Goal: Task Accomplishment & Management: Manage account settings

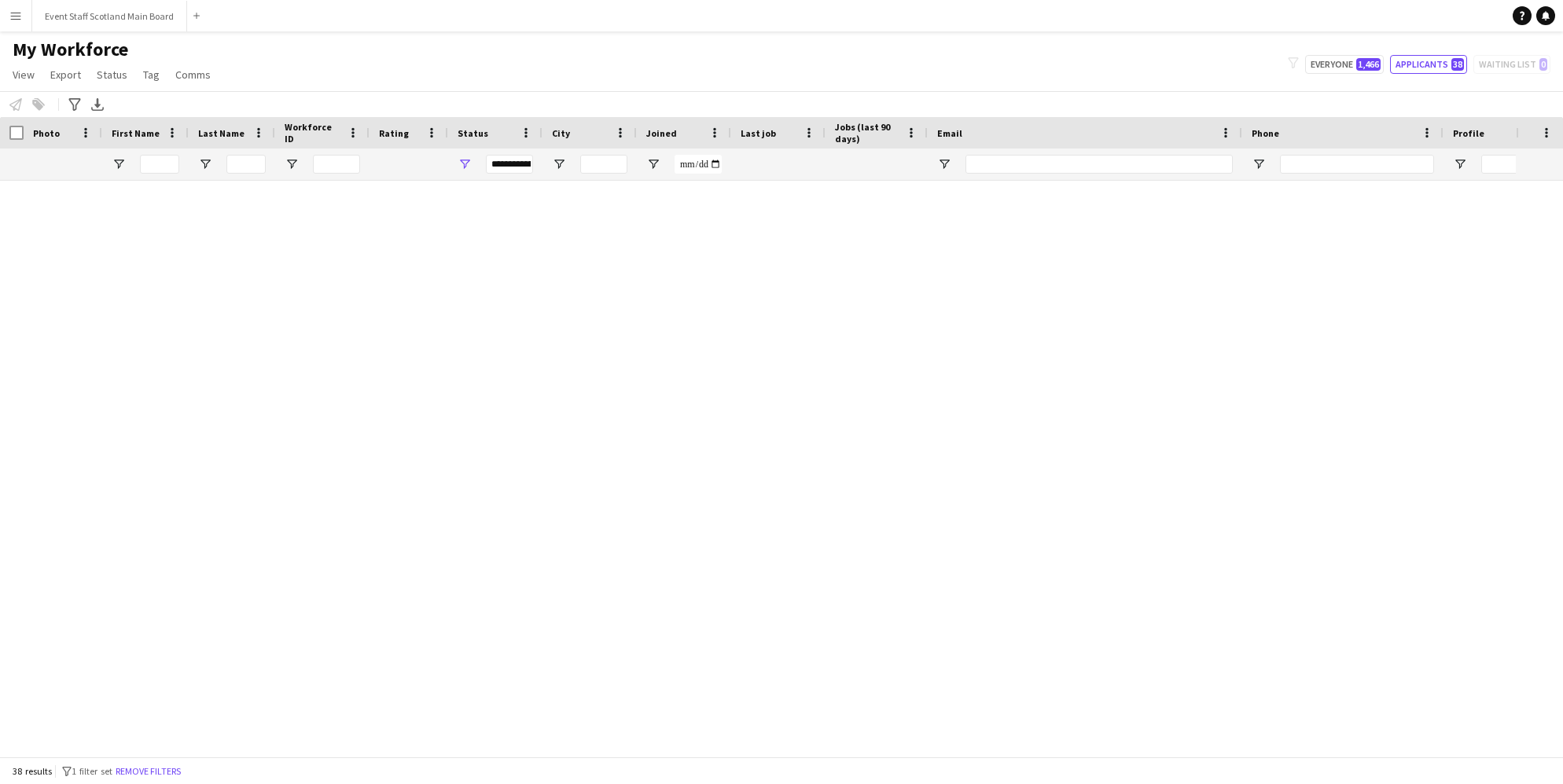
scroll to position [1028, 0]
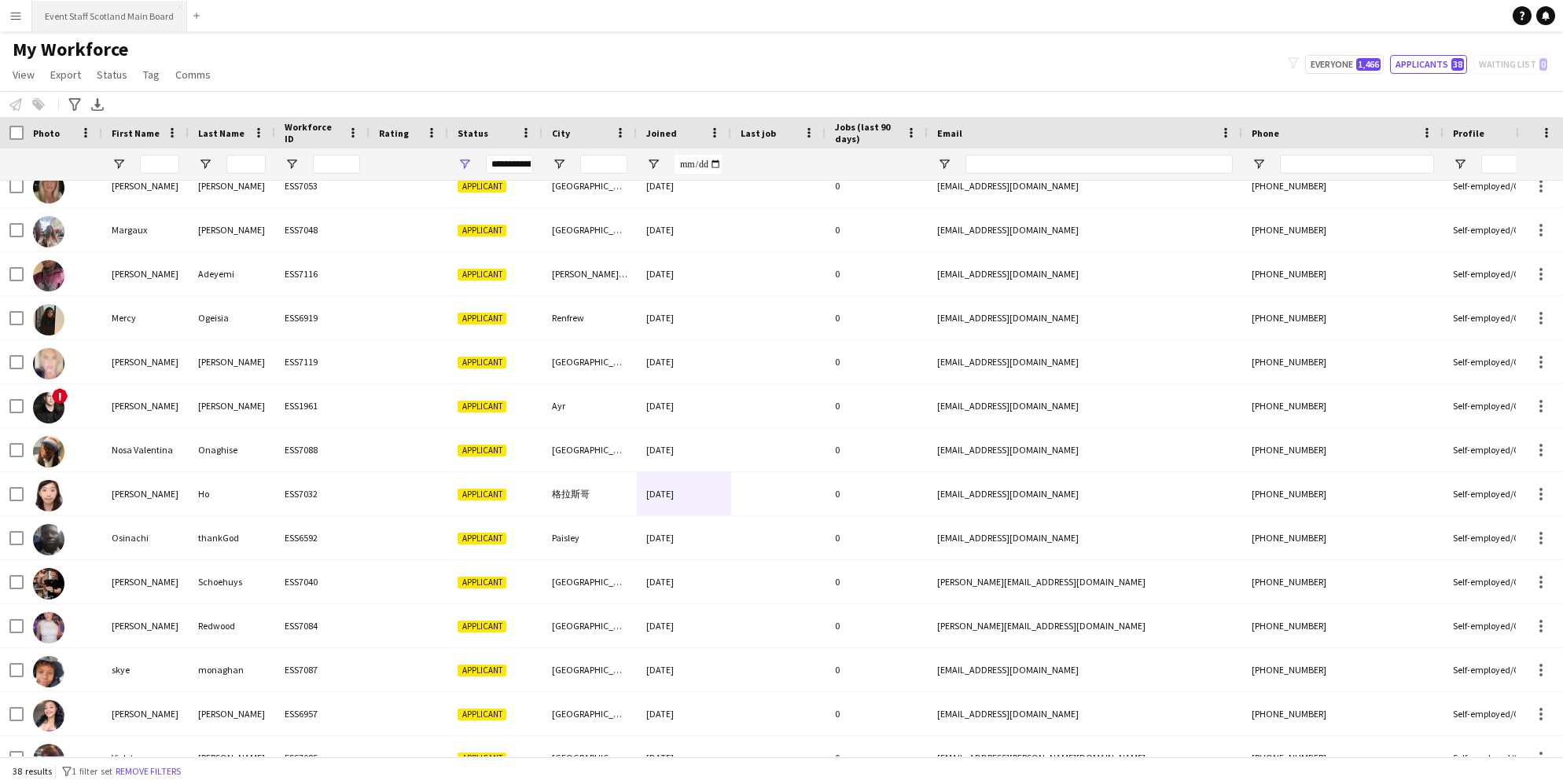
click at [48, 26] on button "Event Staff Scotland Main Board Close" at bounding box center [110, 16] width 155 height 31
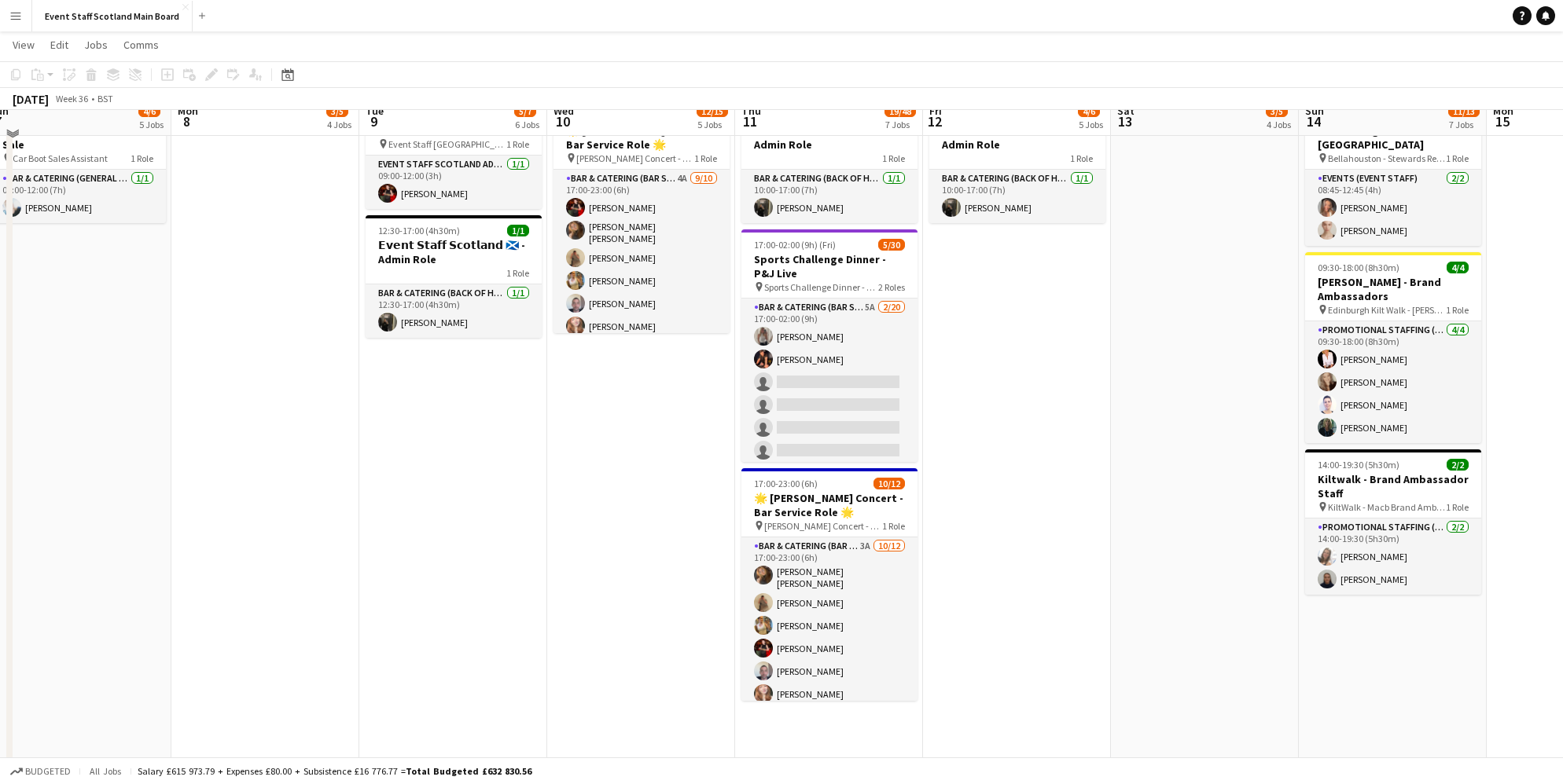
scroll to position [1208, 0]
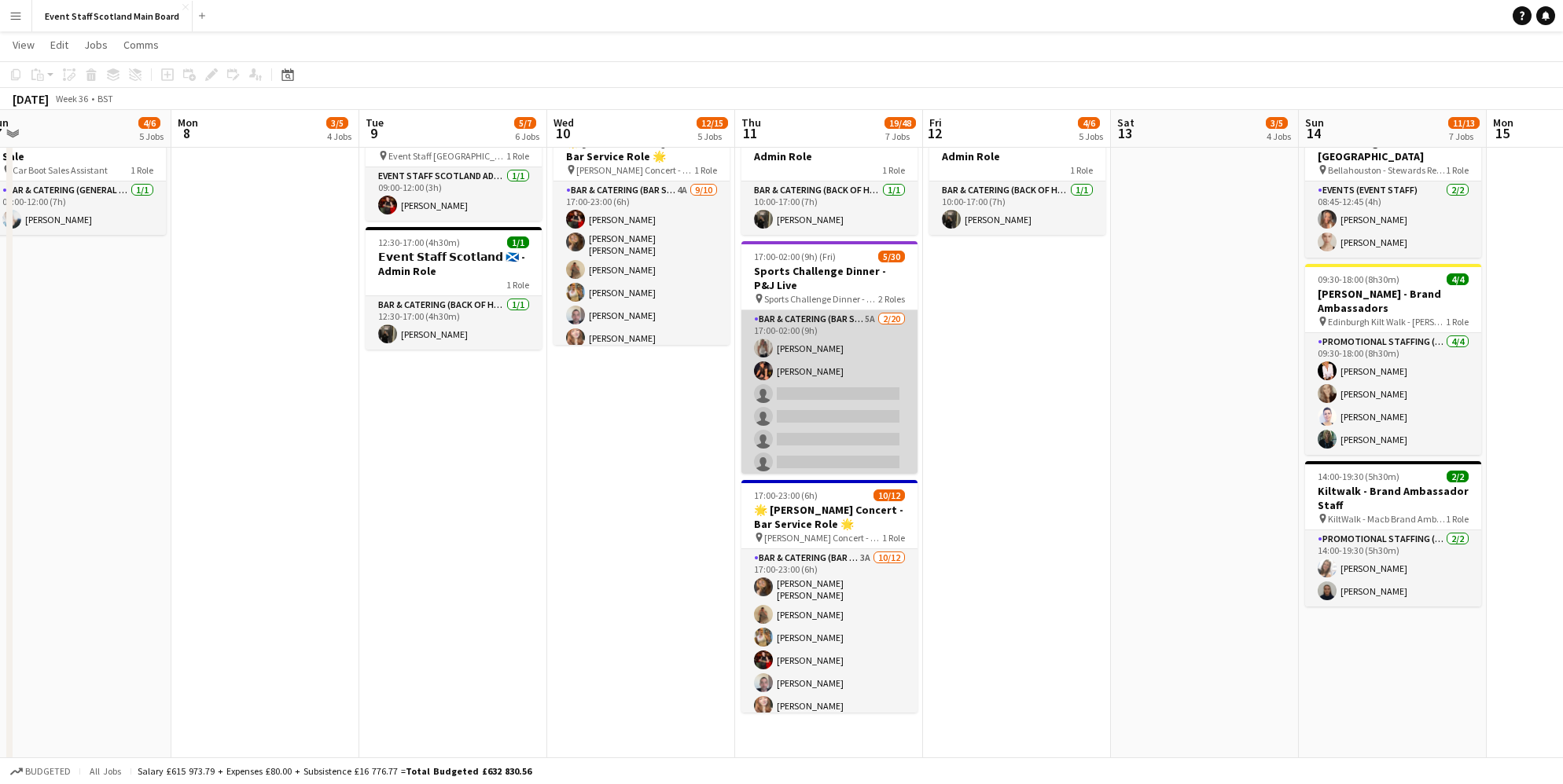
click at [843, 319] on app-card-role "Bar & Catering (Bar Staff) 5A [DATE] 17:00-02:00 (9h) [PERSON_NAME] [PERSON_NAM…" at bounding box center [829, 553] width 176 height 486
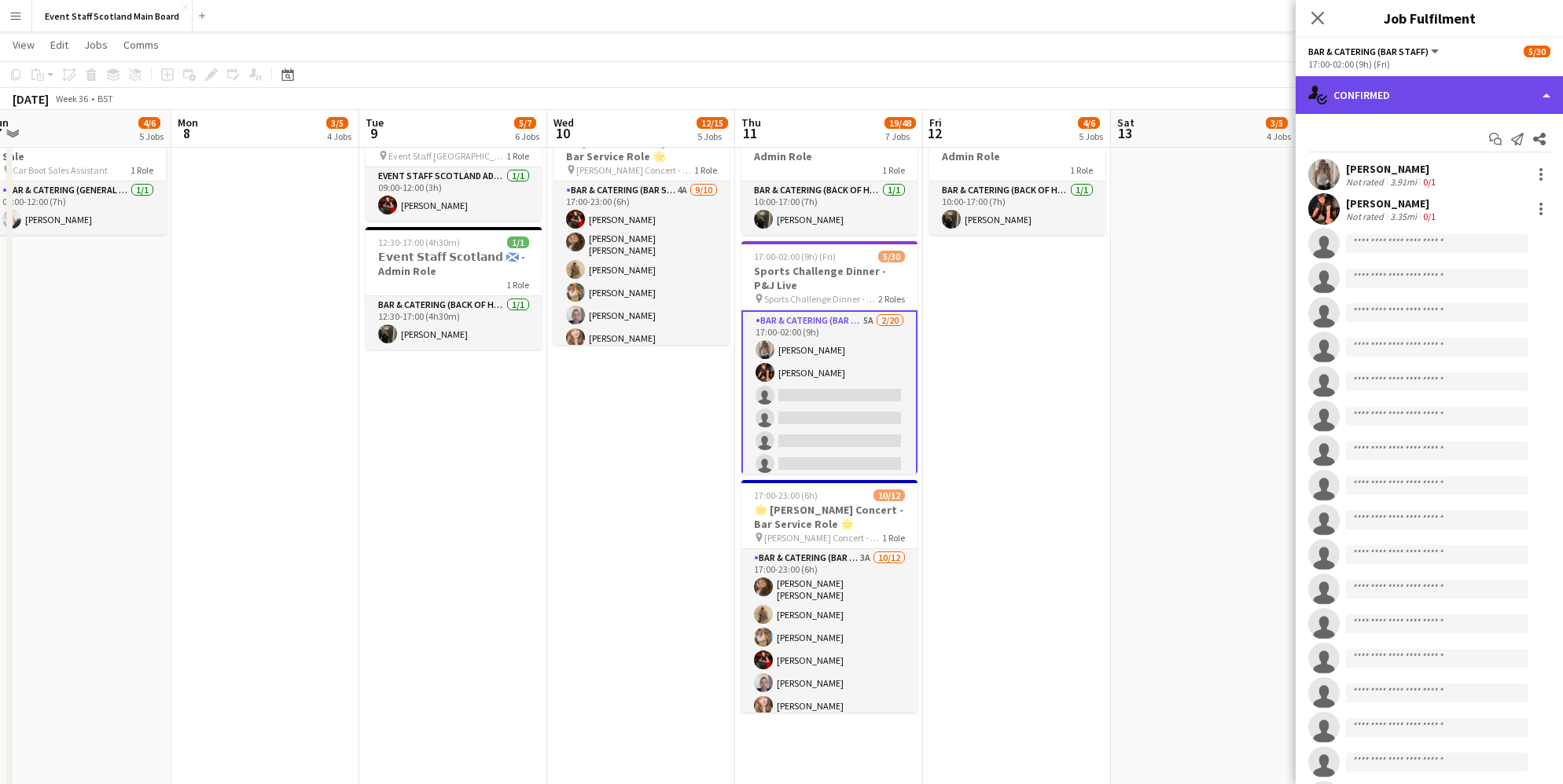
click at [1360, 94] on div "single-neutral-actions-check-2 Confirmed" at bounding box center [1429, 95] width 267 height 37
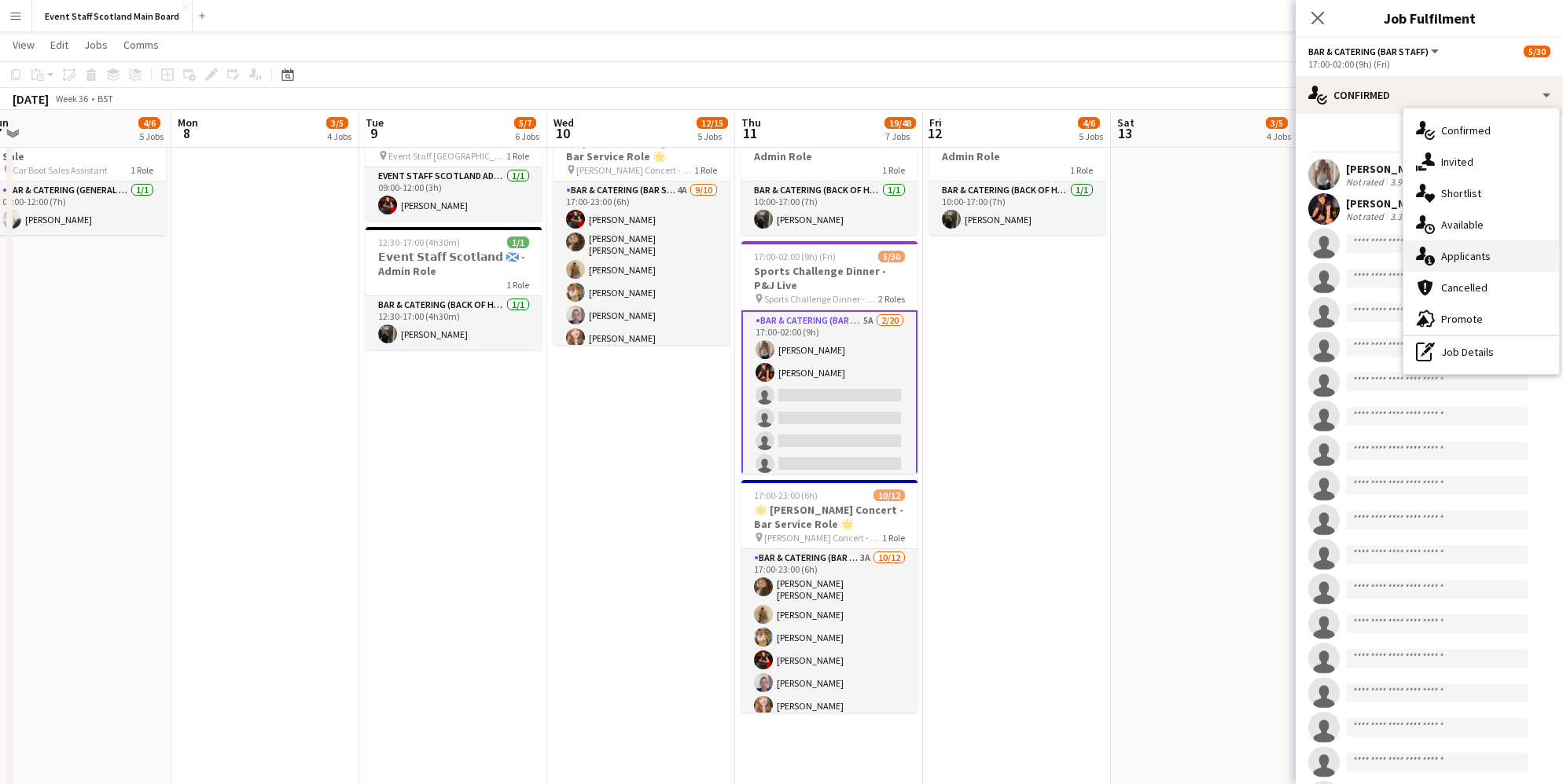
click at [1460, 250] on span "Applicants" at bounding box center [1466, 256] width 50 height 14
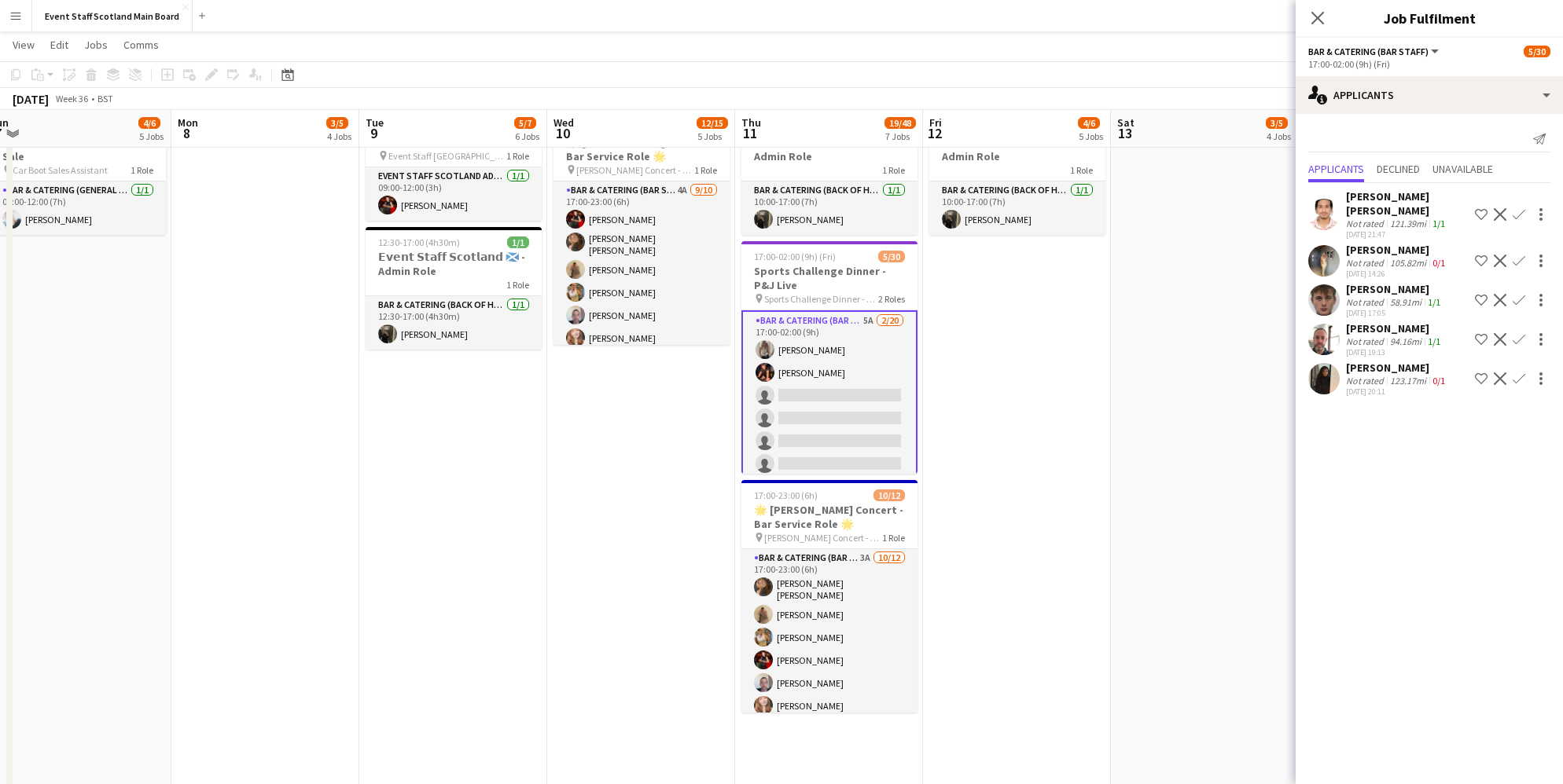
click at [1378, 297] on div "Not rated" at bounding box center [1366, 302] width 41 height 12
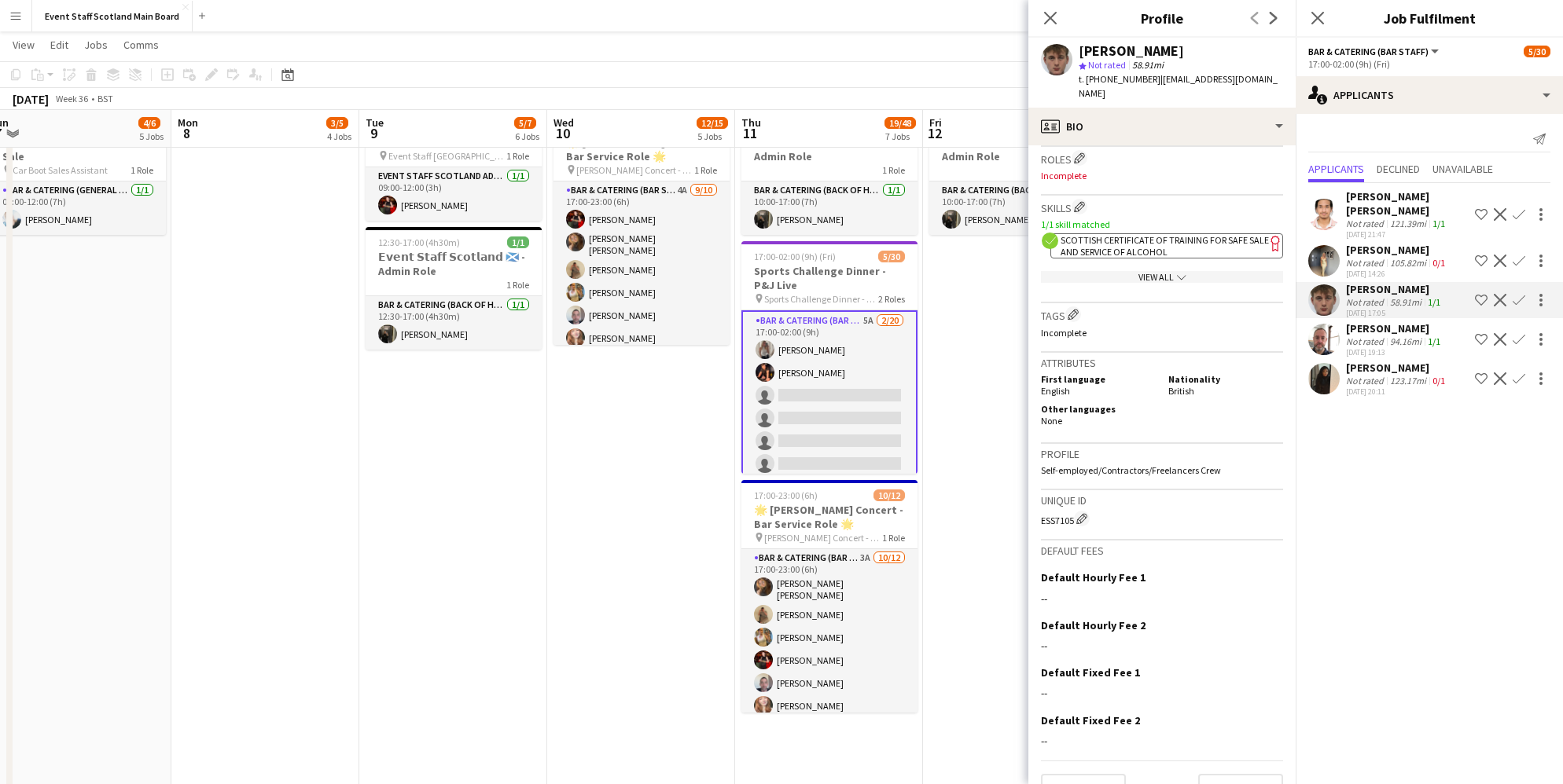
scroll to position [475, 0]
click at [1243, 777] on button "Next" at bounding box center [1240, 792] width 85 height 32
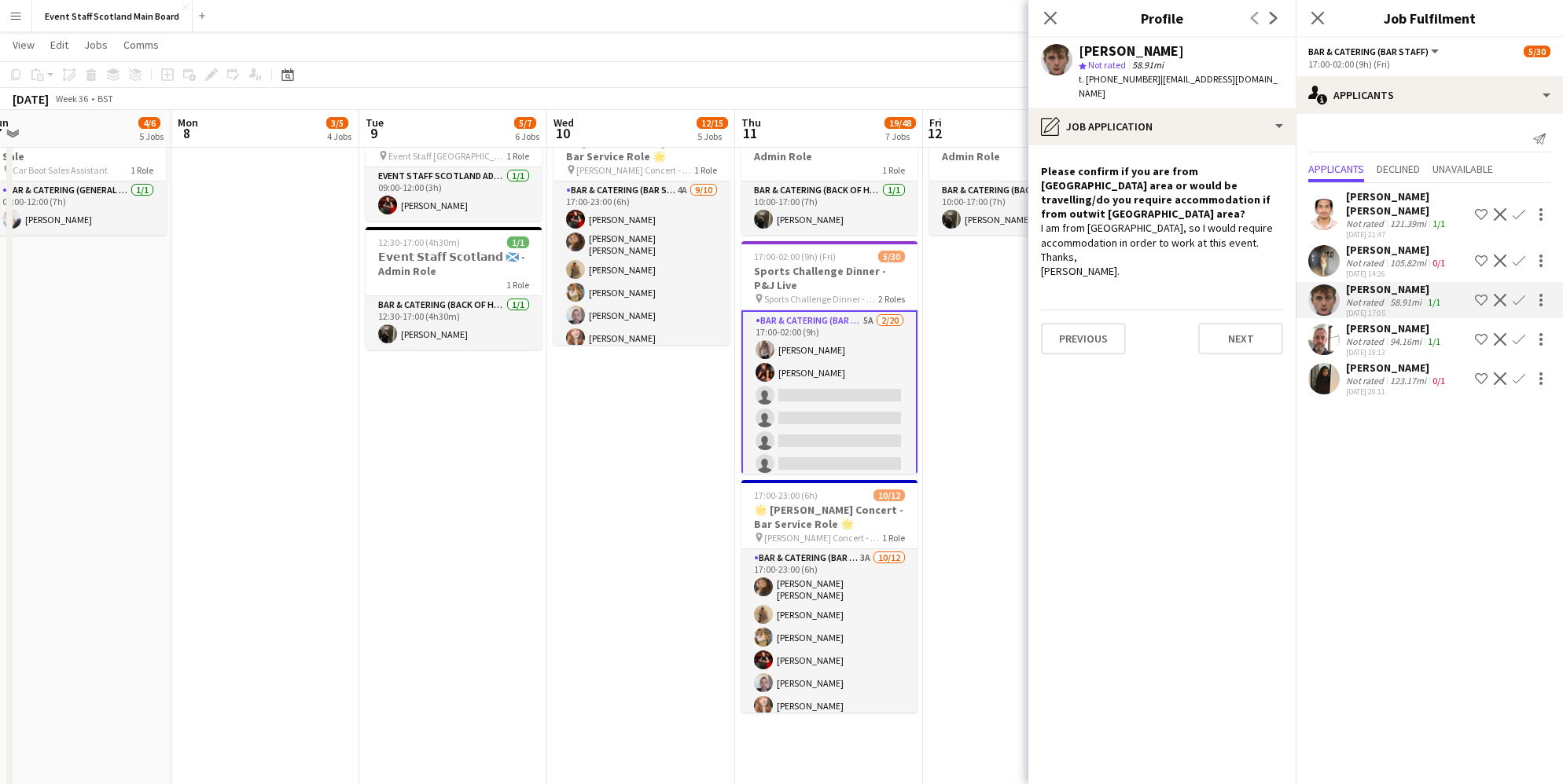
click at [989, 344] on app-date-cell "16:00-00:30 (8h30m) (Sat) 1/1 pin [GEOGRAPHIC_DATA] - Event/FOH Staff 1 Role Ba…" at bounding box center [1017, 120] width 188 height 2306
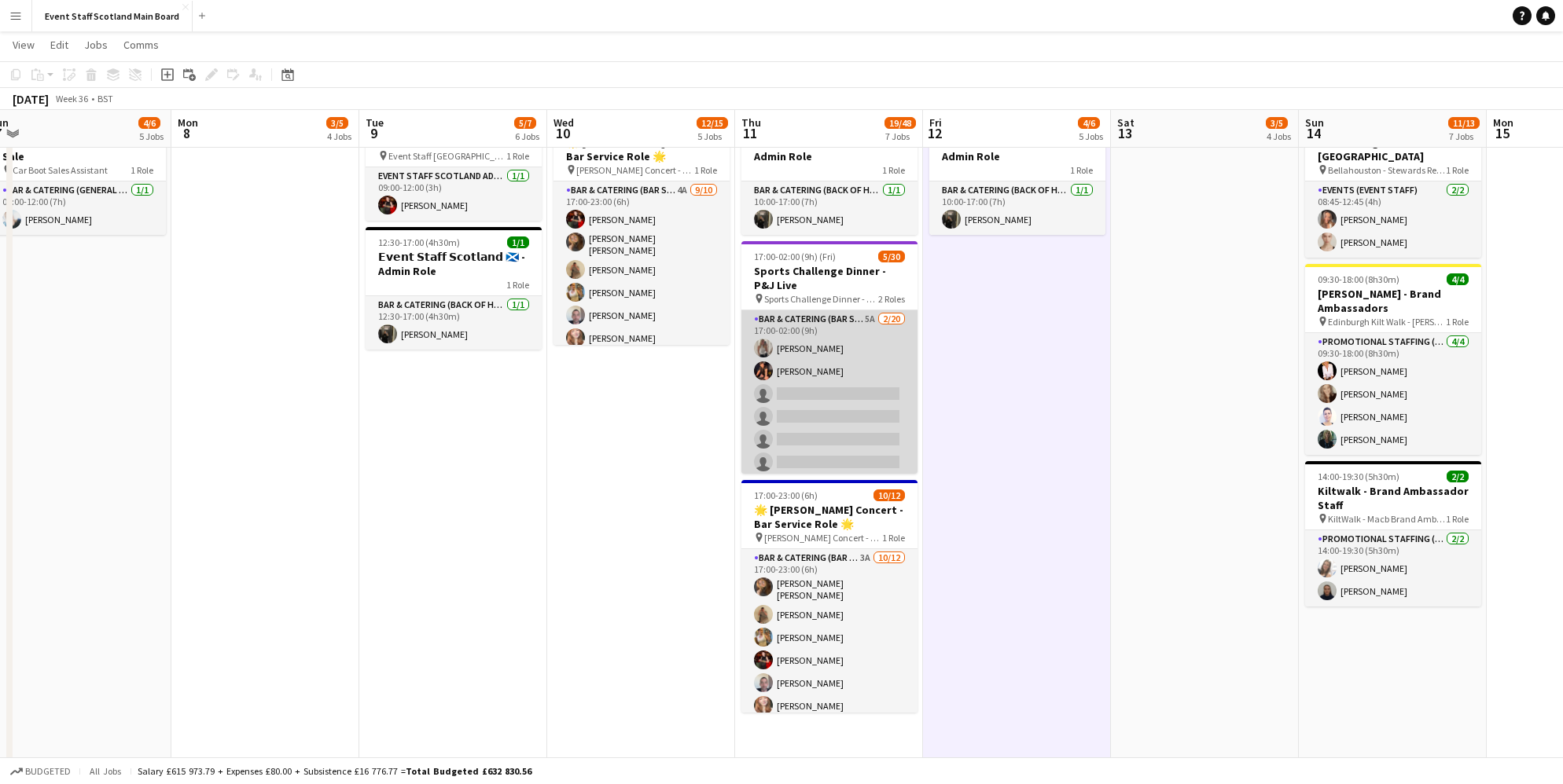
click at [850, 370] on app-card-role "Bar & Catering (Bar Staff) 5A [DATE] 17:00-02:00 (9h) [PERSON_NAME] [PERSON_NAM…" at bounding box center [829, 553] width 176 height 486
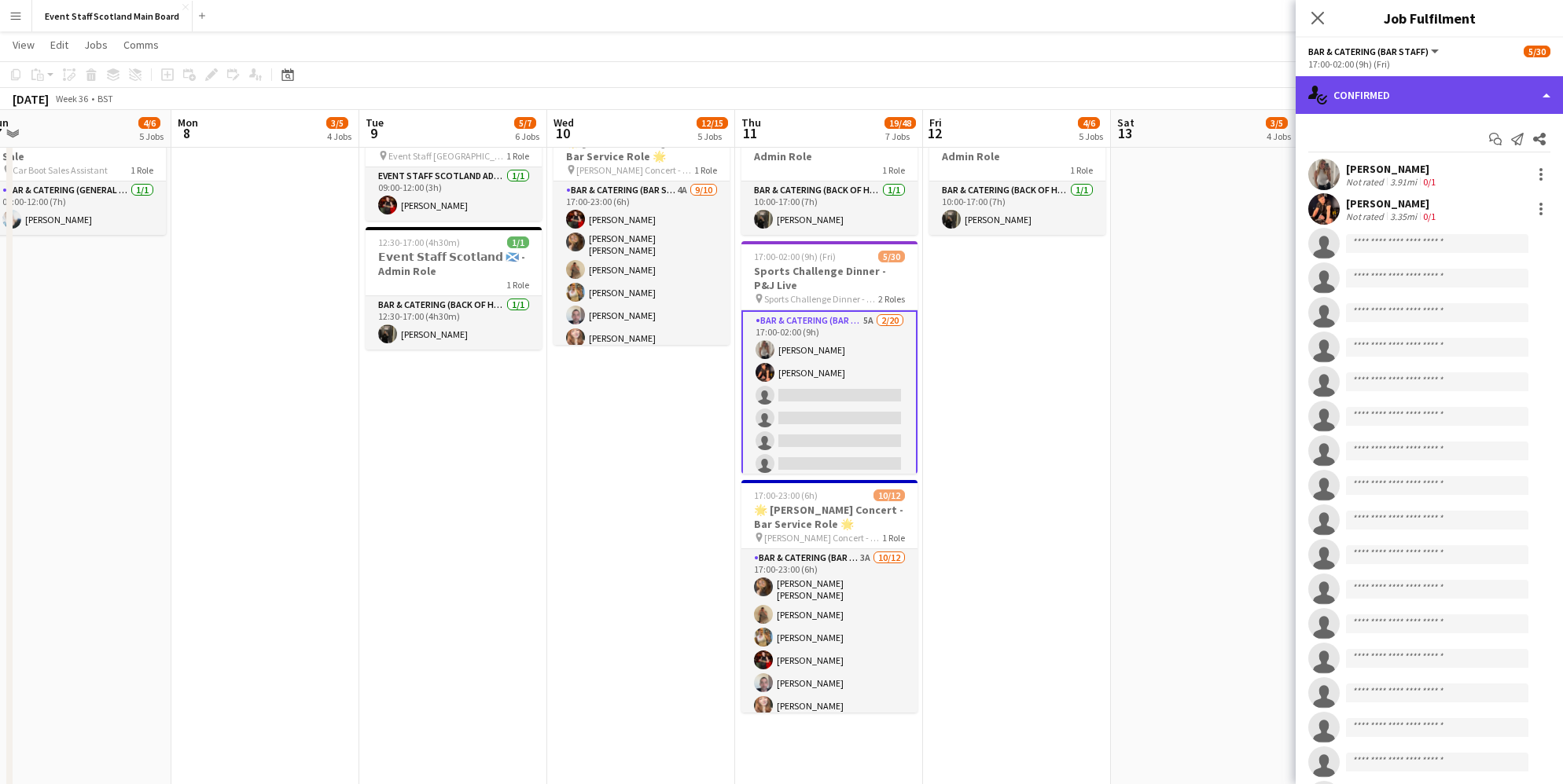
click at [1469, 96] on div "single-neutral-actions-check-2 Confirmed" at bounding box center [1429, 95] width 267 height 37
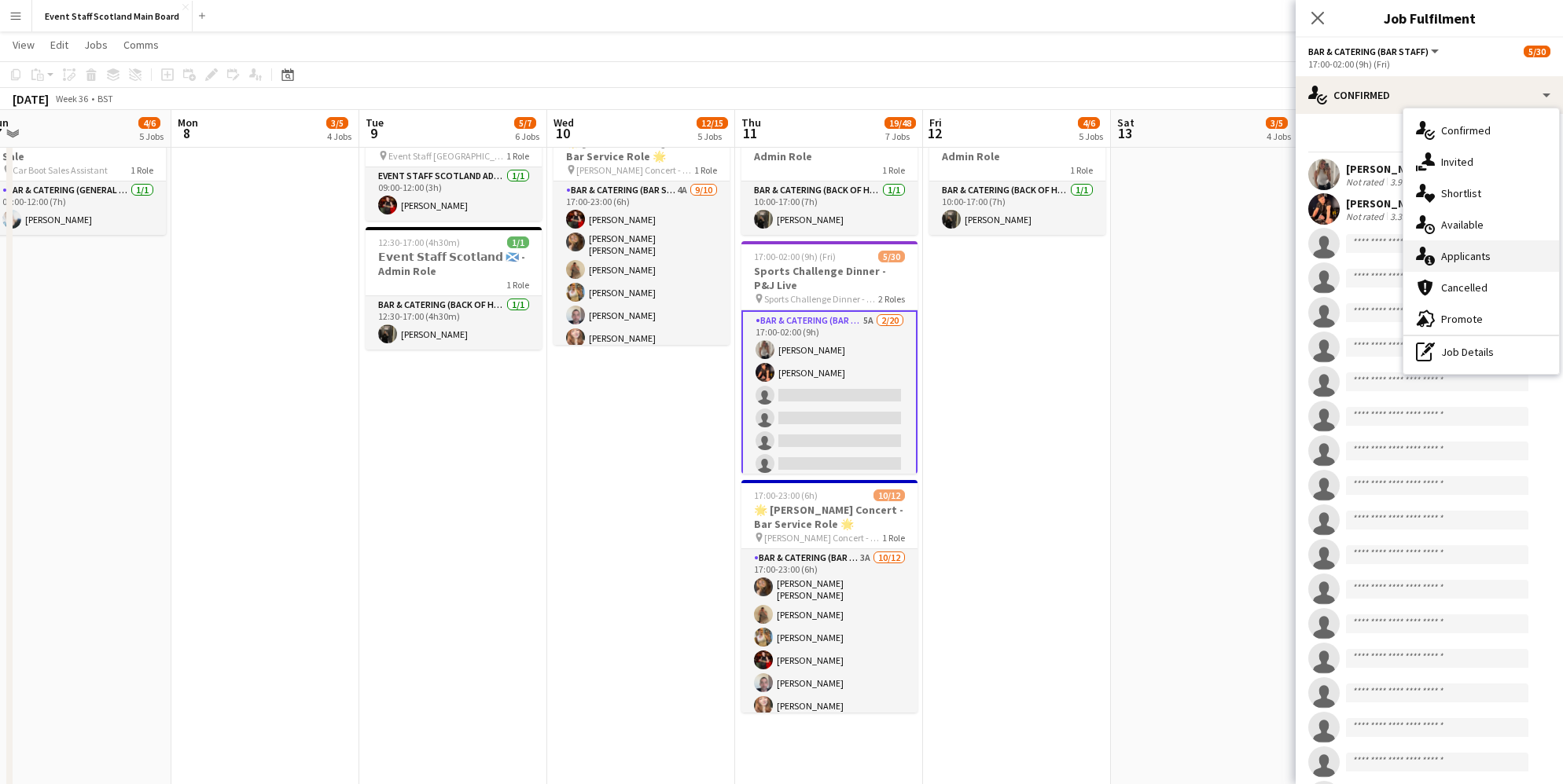
click at [1473, 256] on span "Applicants" at bounding box center [1466, 256] width 50 height 14
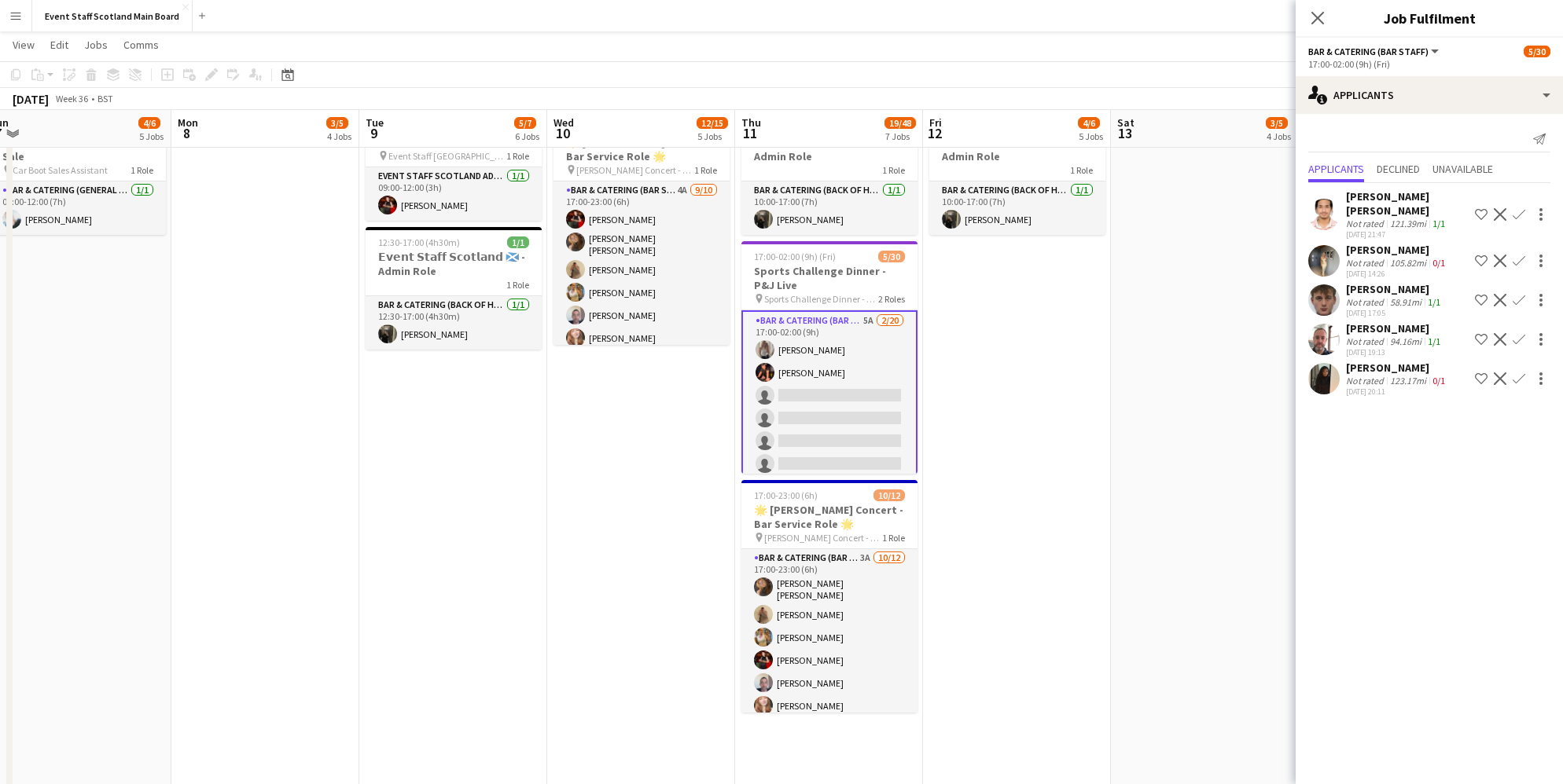
click at [1388, 321] on div "[PERSON_NAME]" at bounding box center [1394, 328] width 97 height 14
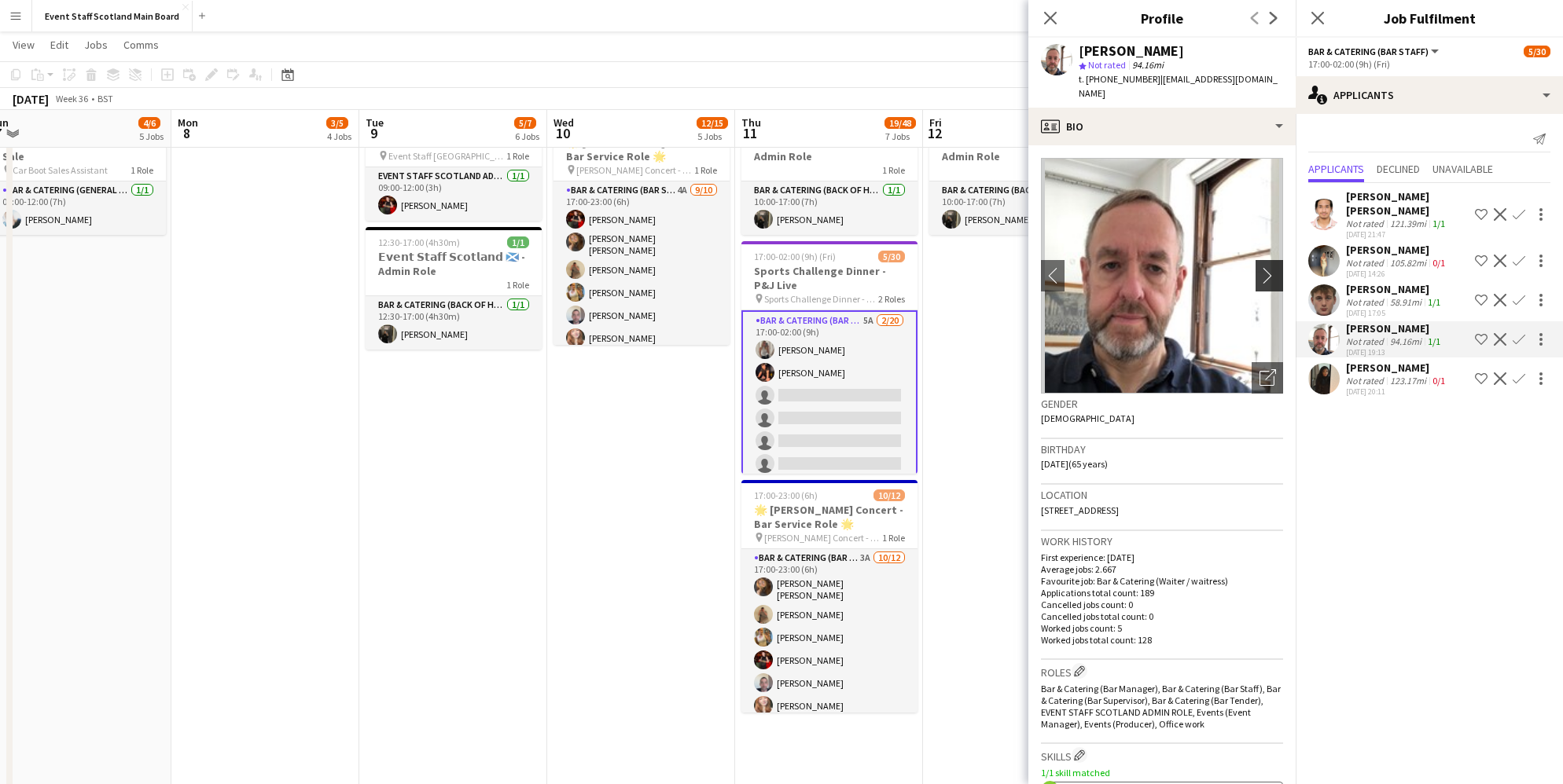
click at [1269, 267] on app-icon "chevron-right" at bounding box center [1271, 275] width 24 height 17
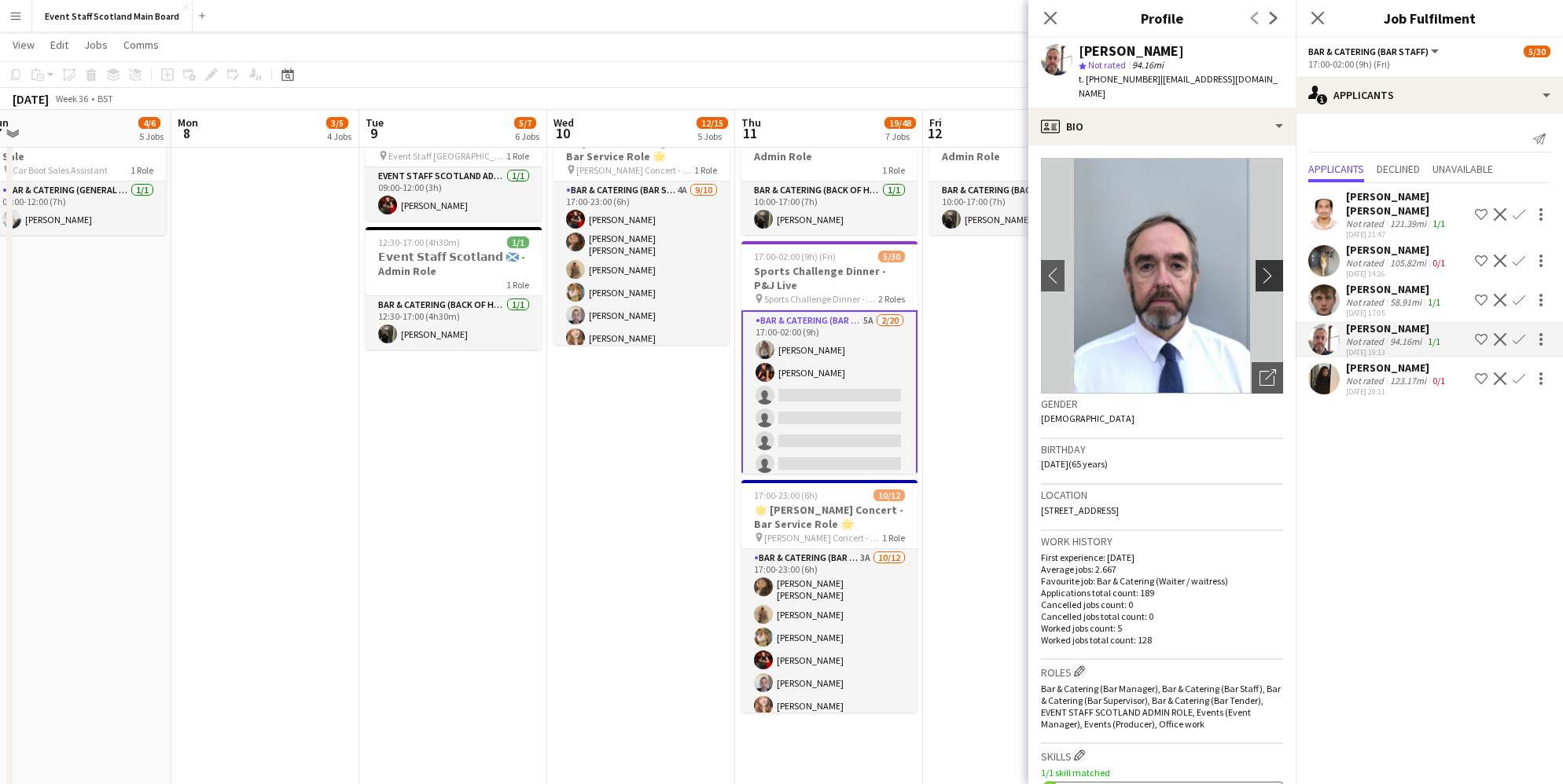
click at [1269, 267] on app-icon "chevron-right" at bounding box center [1271, 275] width 24 height 17
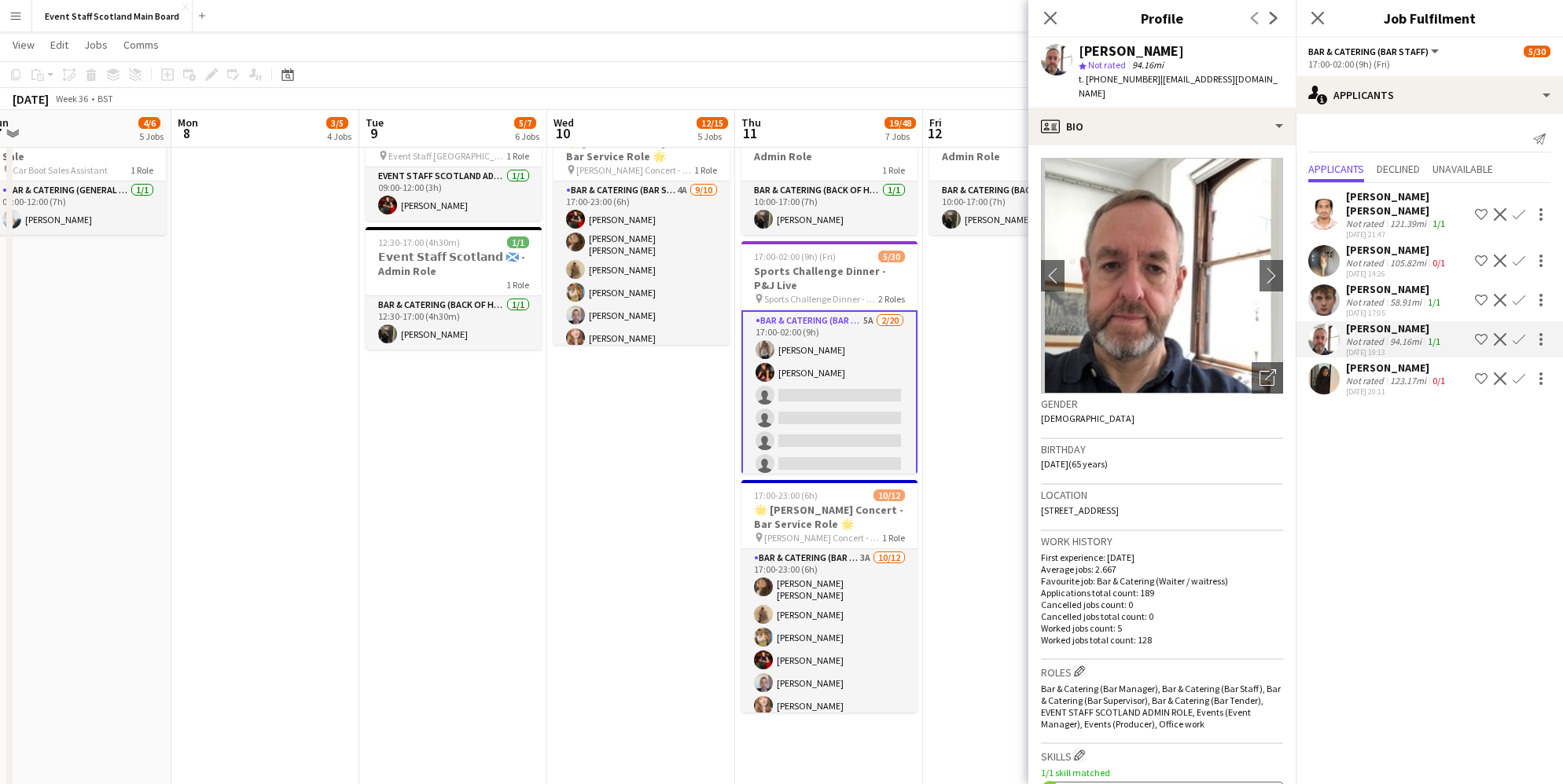
scroll to position [0, 579]
click at [974, 384] on app-date-cell "16:00-00:30 (8h30m) (Sat) 1/1 pin [GEOGRAPHIC_DATA] - Event/FOH Staff 1 Role Ba…" at bounding box center [1018, 120] width 188 height 2306
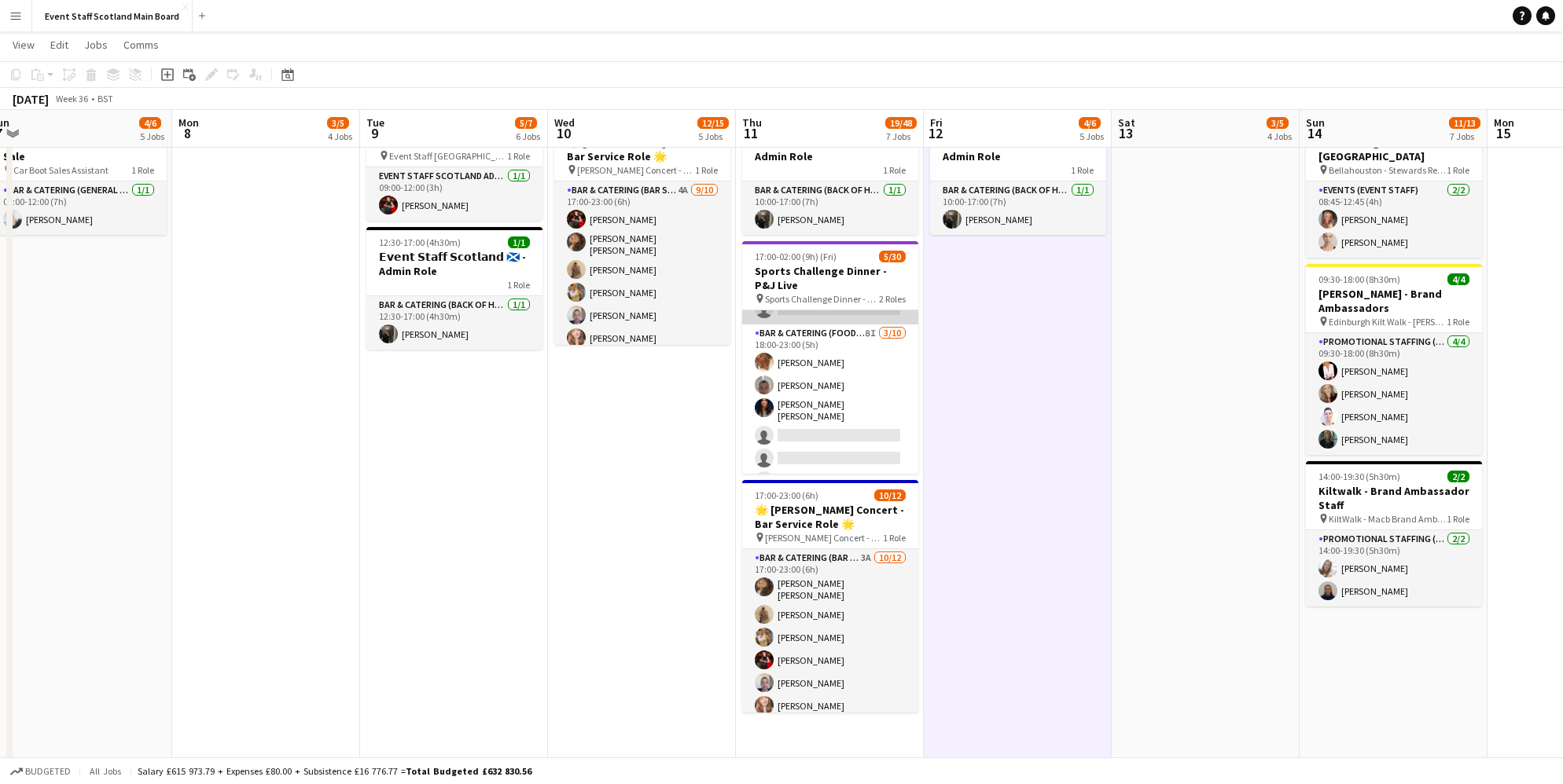
scroll to position [473, 0]
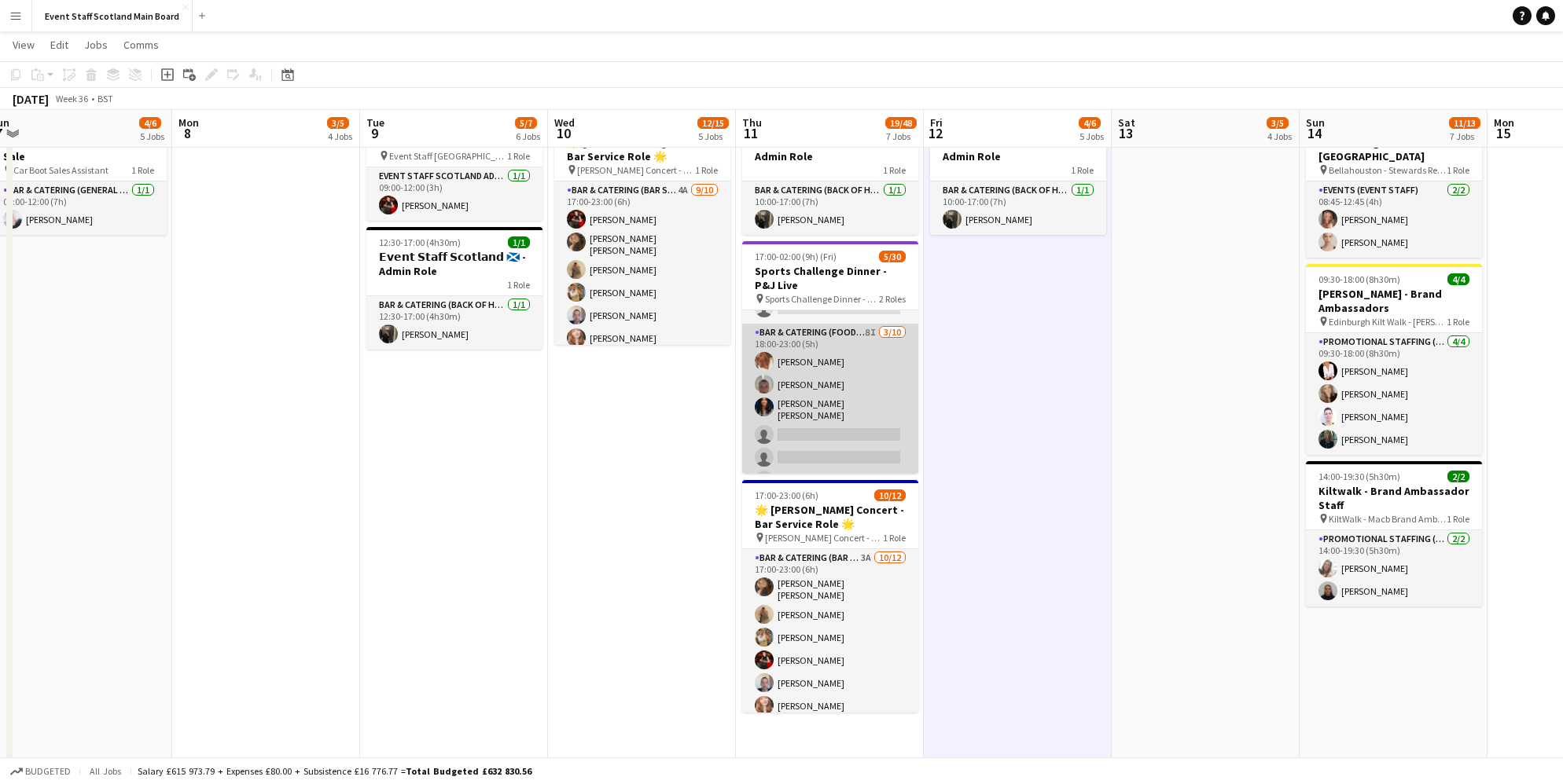
click at [857, 328] on app-card-role "Bar & Catering (Food & Beverage Service) 8I [DATE] 18:00-23:00 (5h) [PERSON_NAM…" at bounding box center [830, 455] width 176 height 263
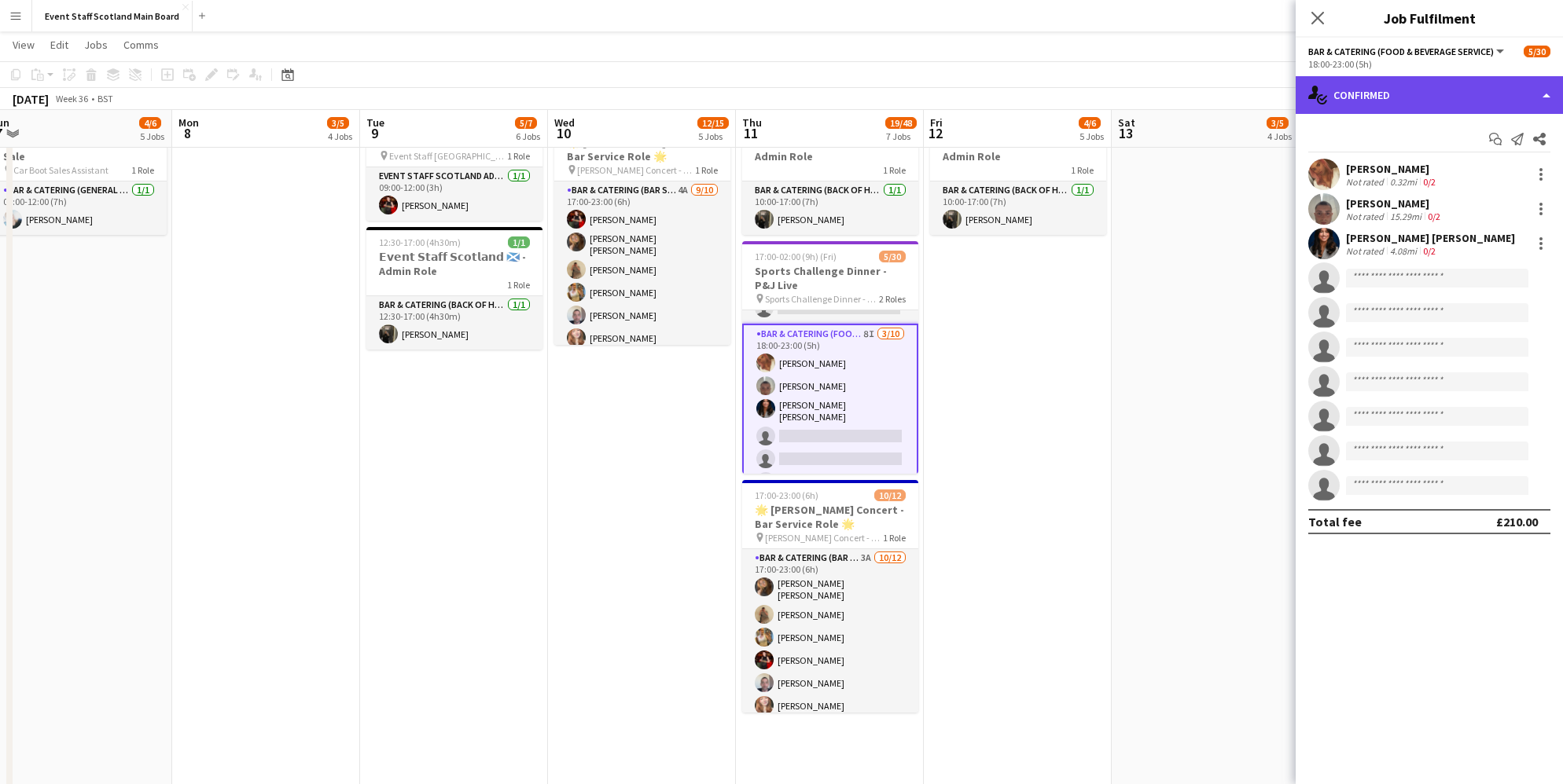
click at [1354, 100] on div "single-neutral-actions-check-2 Confirmed" at bounding box center [1429, 95] width 267 height 37
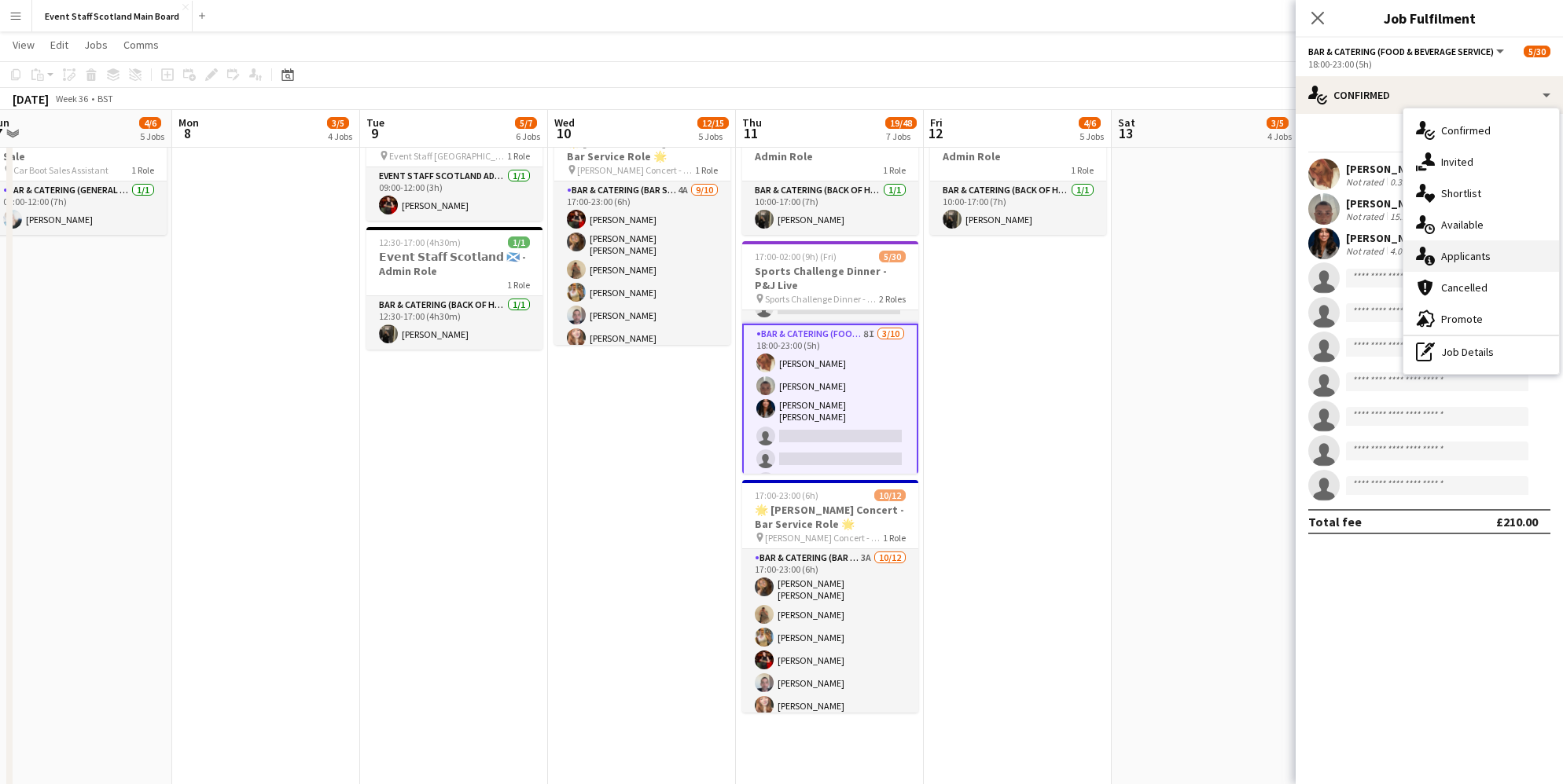
click at [1448, 253] on span "Applicants" at bounding box center [1466, 256] width 50 height 14
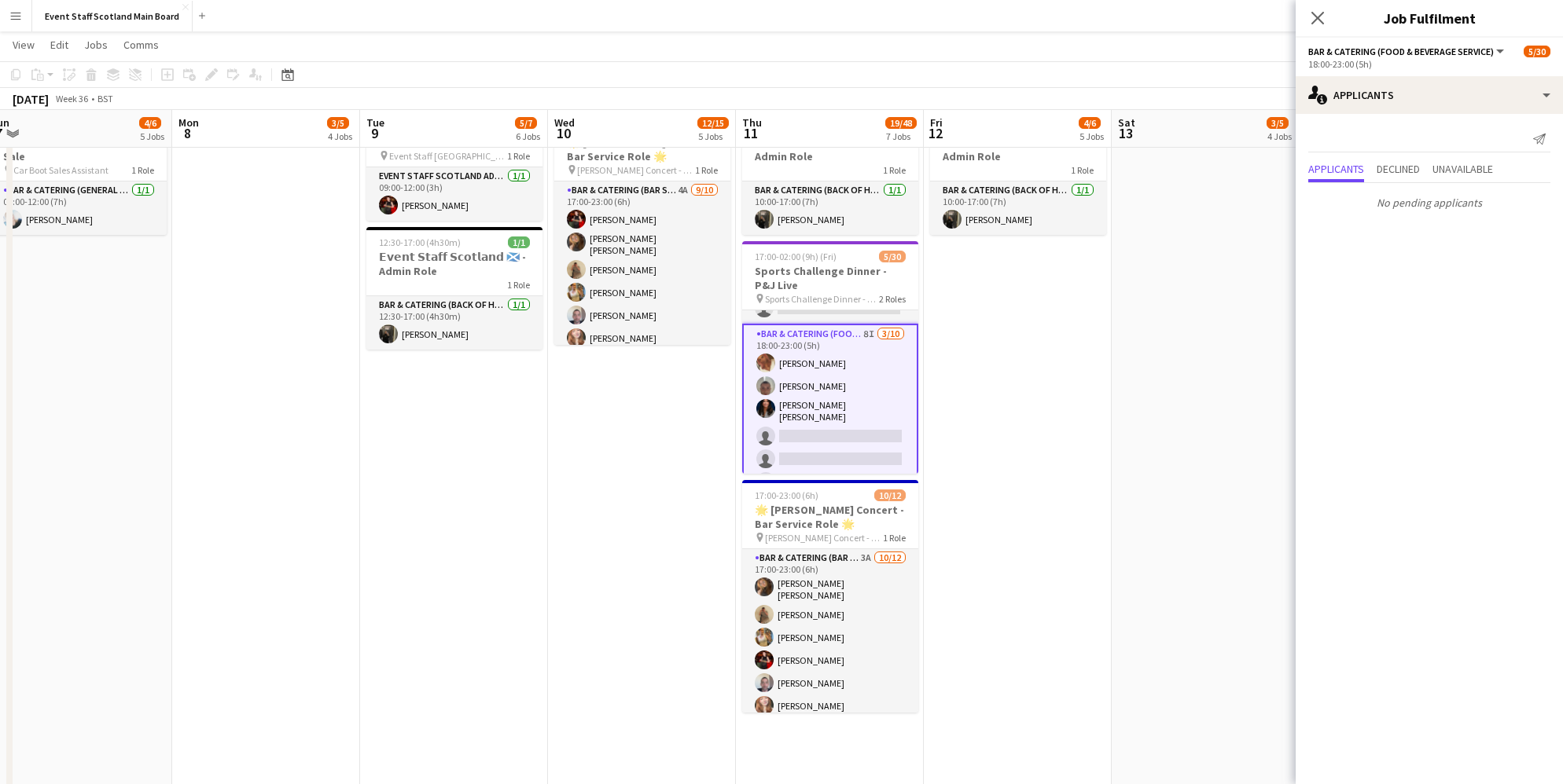
click at [840, 379] on app-card-role "Bar & Catering (Food & Beverage Service) 8I [DATE] 18:00-23:00 (5h) [PERSON_NAM…" at bounding box center [830, 456] width 176 height 266
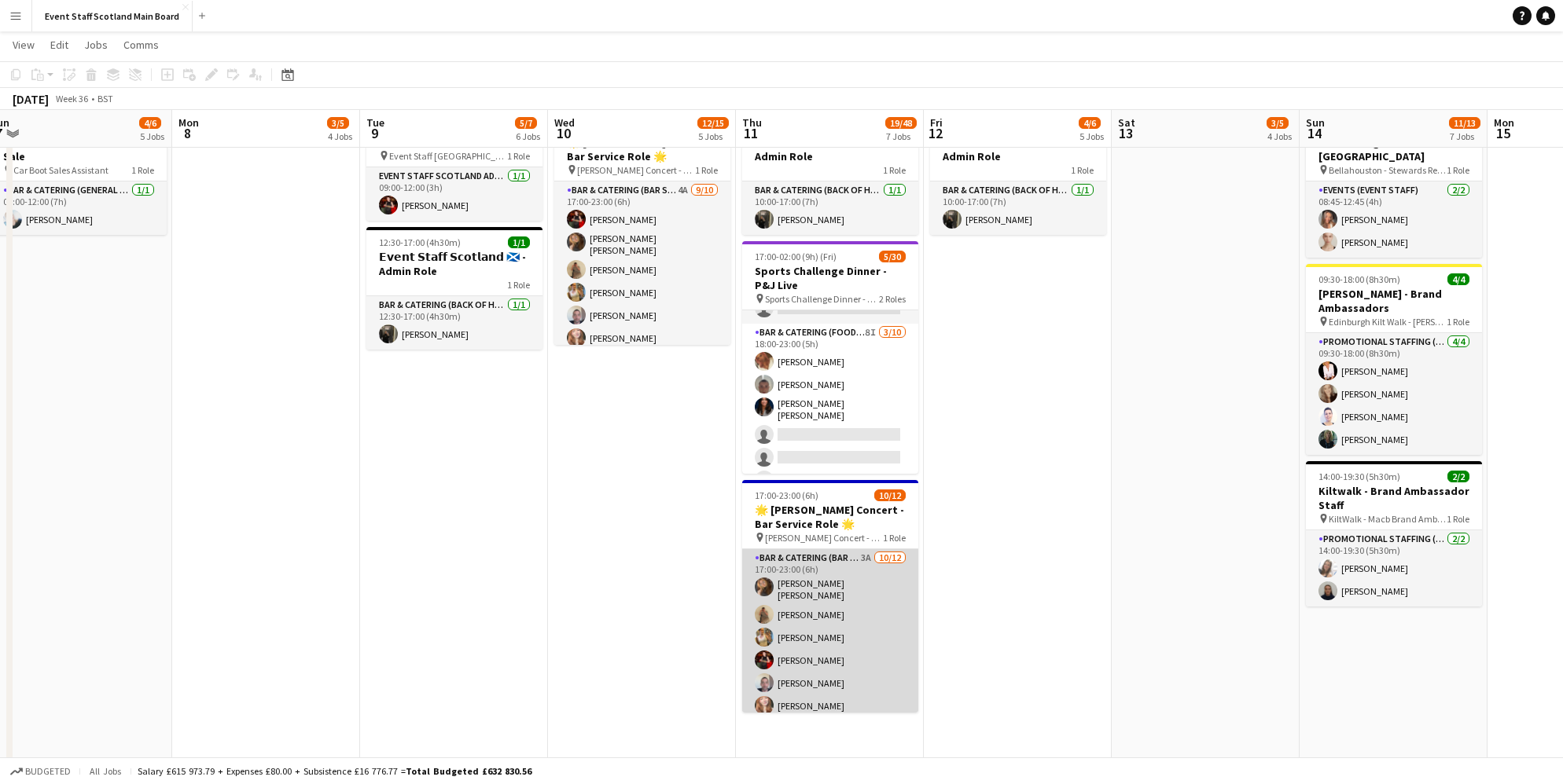
scroll to position [0, 0]
click at [871, 554] on app-card-role "Bar & Catering (Bar Staff) 3A [DATE] 17:00-23:00 (6h) [PERSON_NAME] [PERSON_NAM…" at bounding box center [830, 704] width 176 height 309
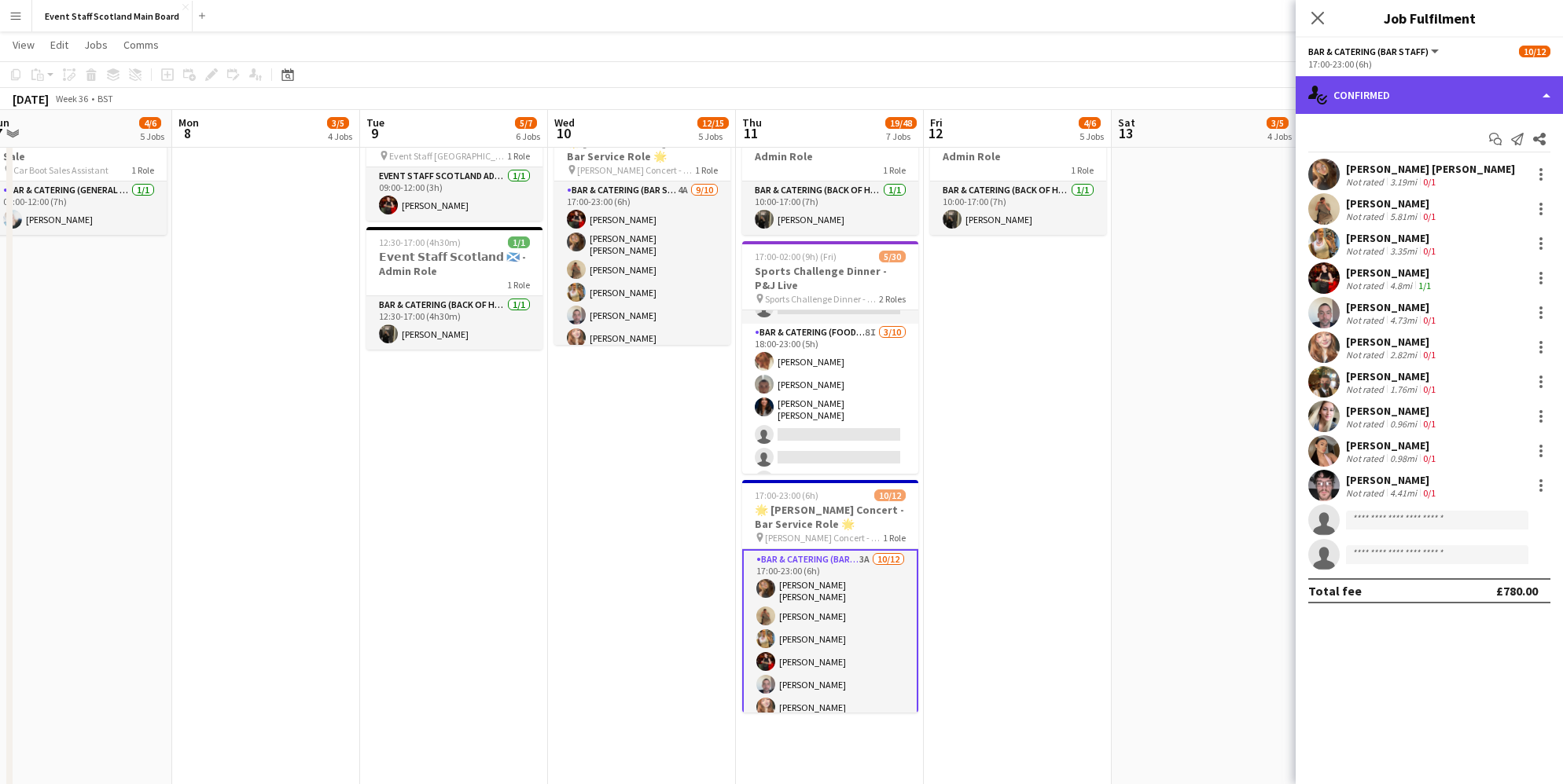
click at [1433, 80] on div "single-neutral-actions-check-2 Confirmed" at bounding box center [1429, 95] width 267 height 37
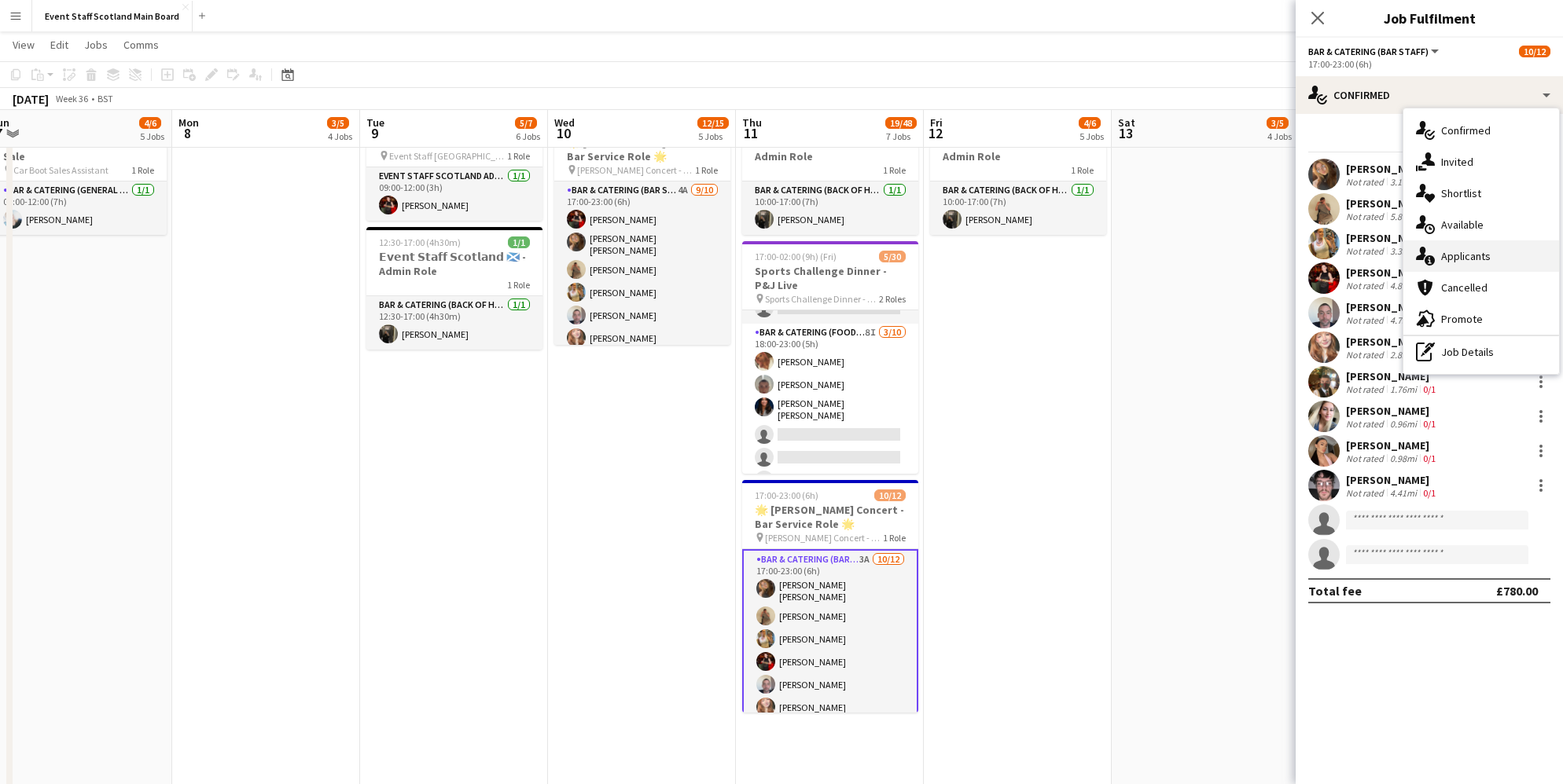
click at [1482, 254] on span "Applicants" at bounding box center [1466, 256] width 50 height 14
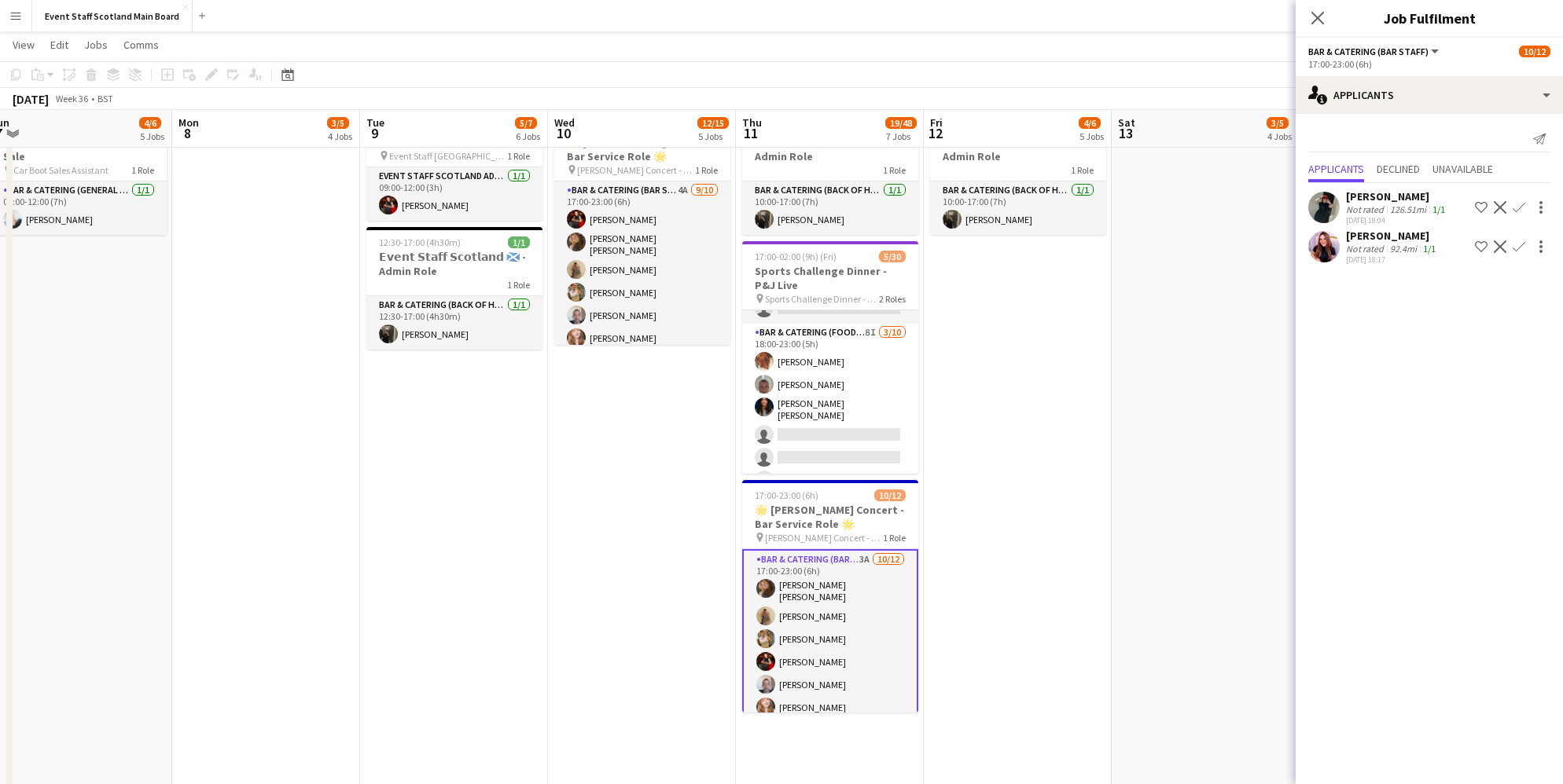
click at [1398, 245] on div "92.4mi" at bounding box center [1404, 249] width 33 height 12
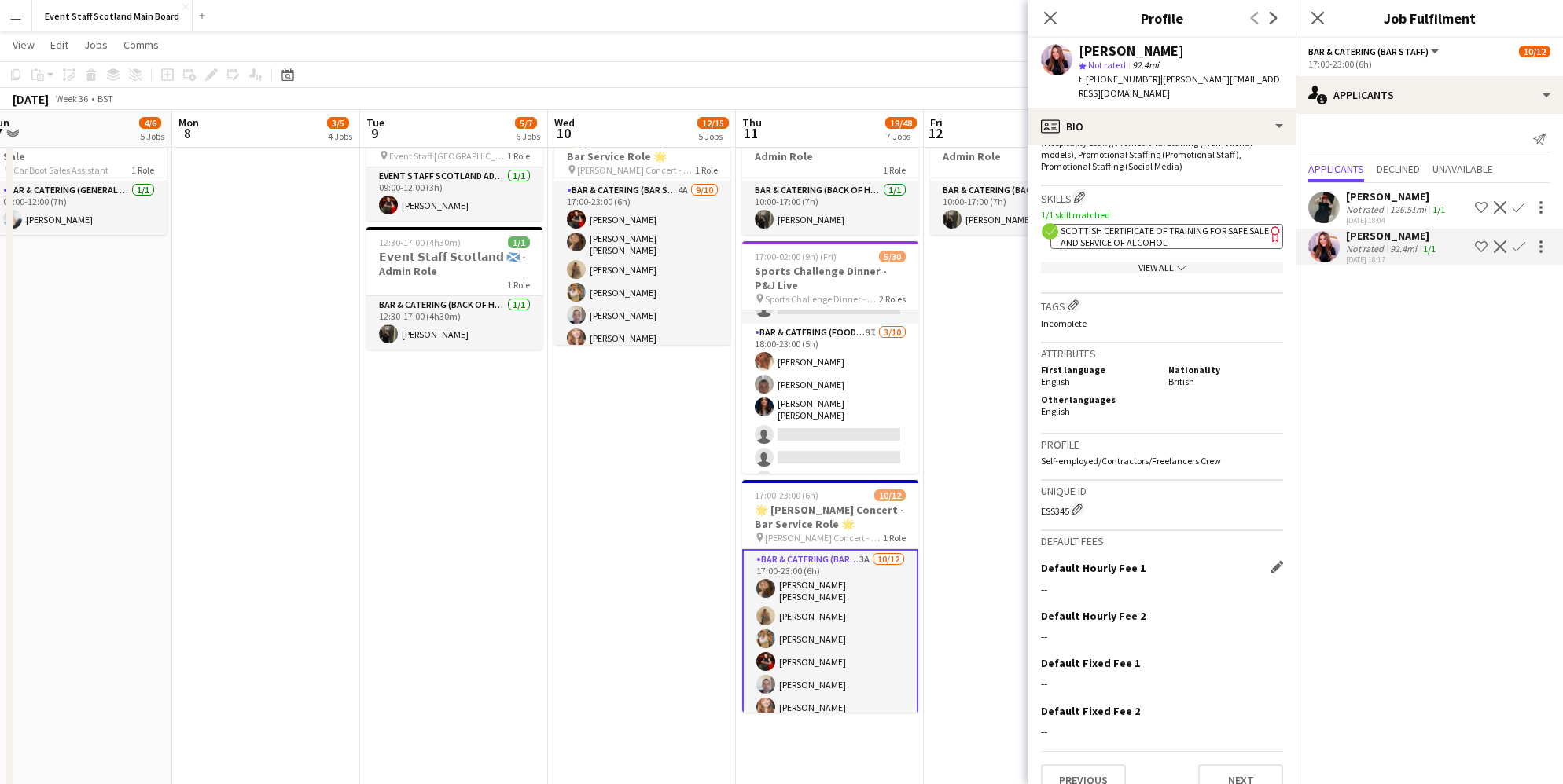
scroll to position [674, 0]
click at [1221, 767] on button "Next" at bounding box center [1240, 782] width 85 height 32
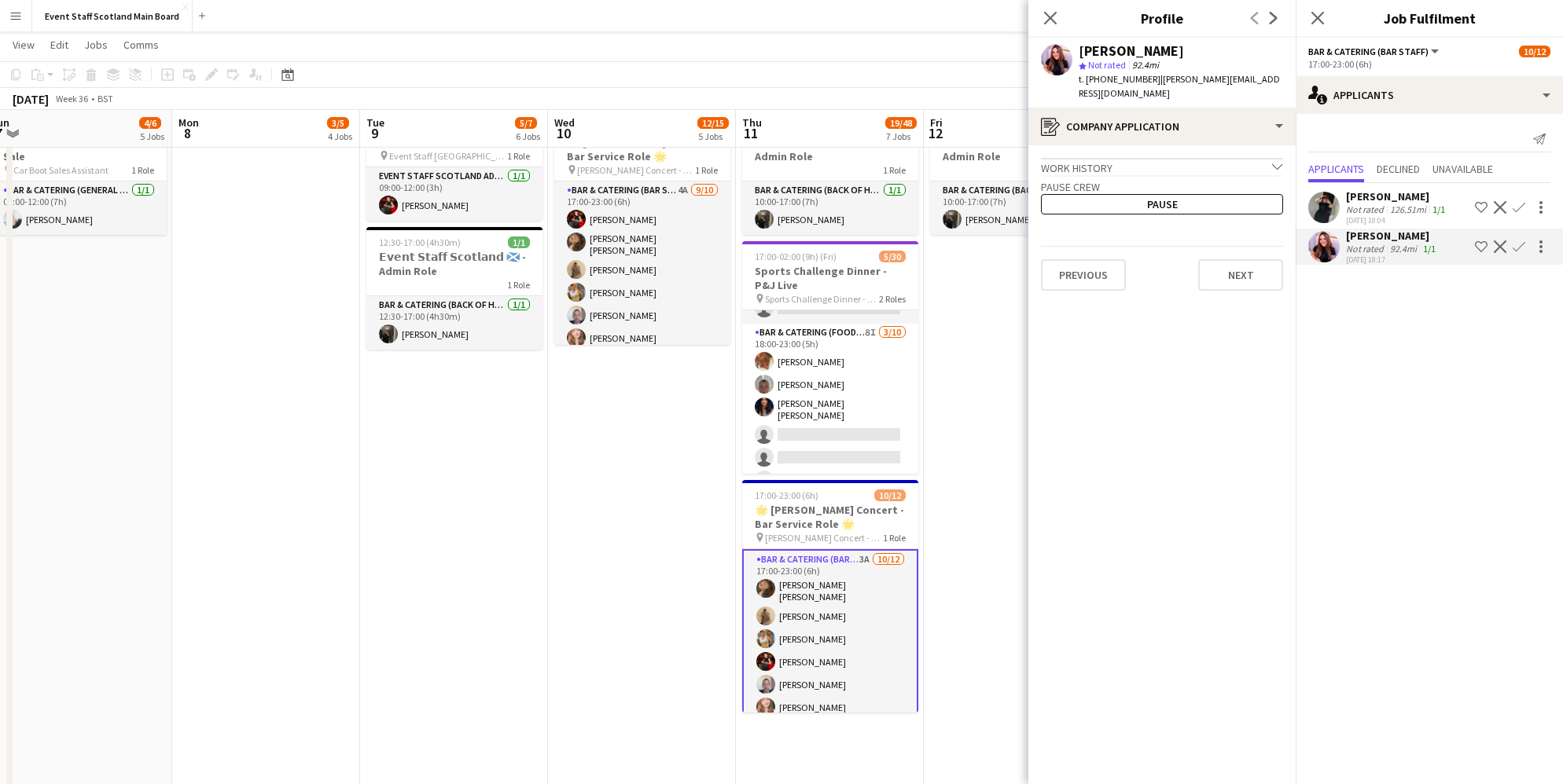
click at [1414, 193] on div "[PERSON_NAME]" at bounding box center [1397, 196] width 102 height 14
click at [953, 460] on app-date-cell "16:00-00:30 (8h30m) (Sat) 1/1 pin [GEOGRAPHIC_DATA] - Event/FOH Staff 1 Role Ba…" at bounding box center [1018, 120] width 188 height 2306
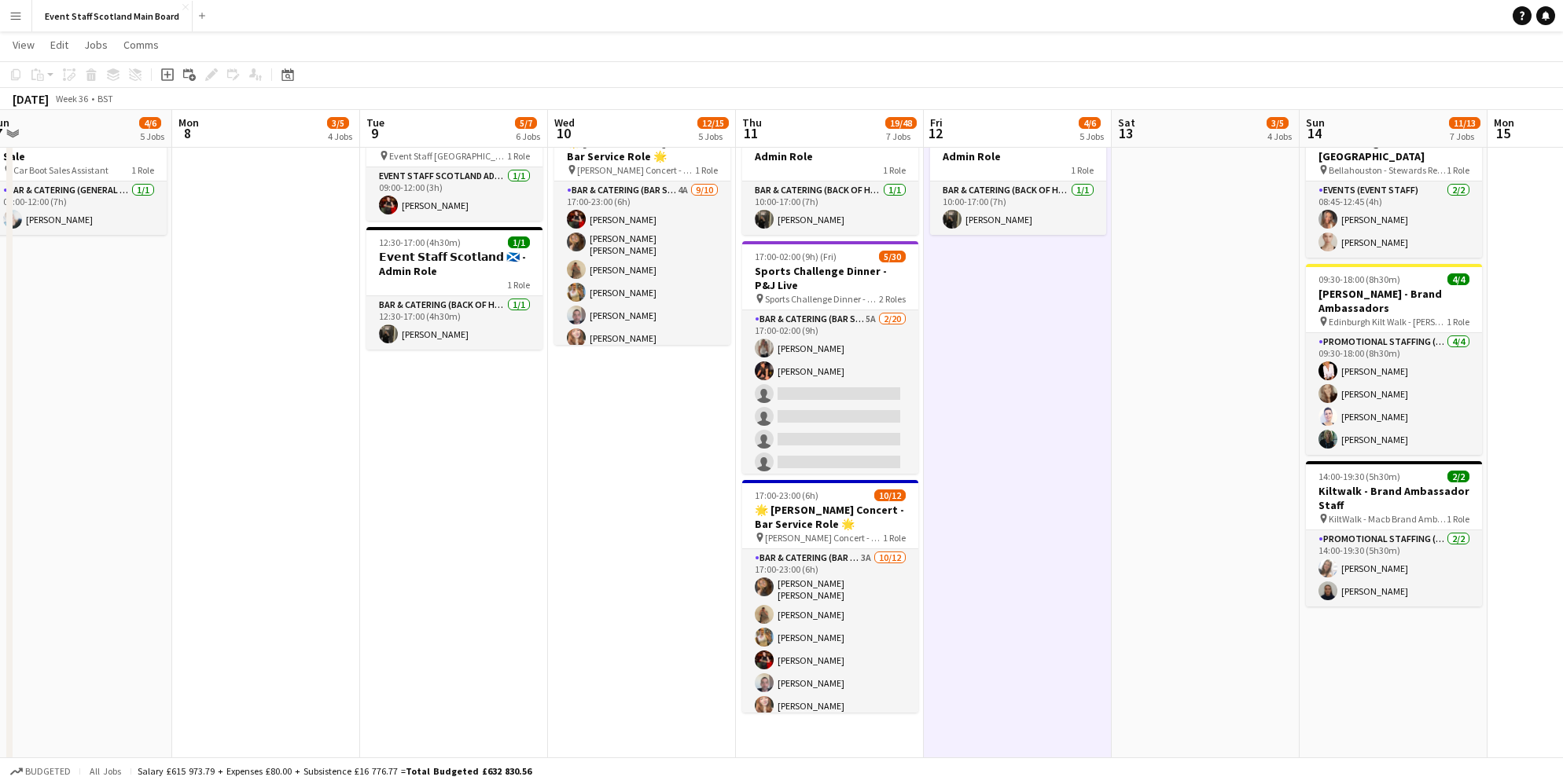
scroll to position [0, 0]
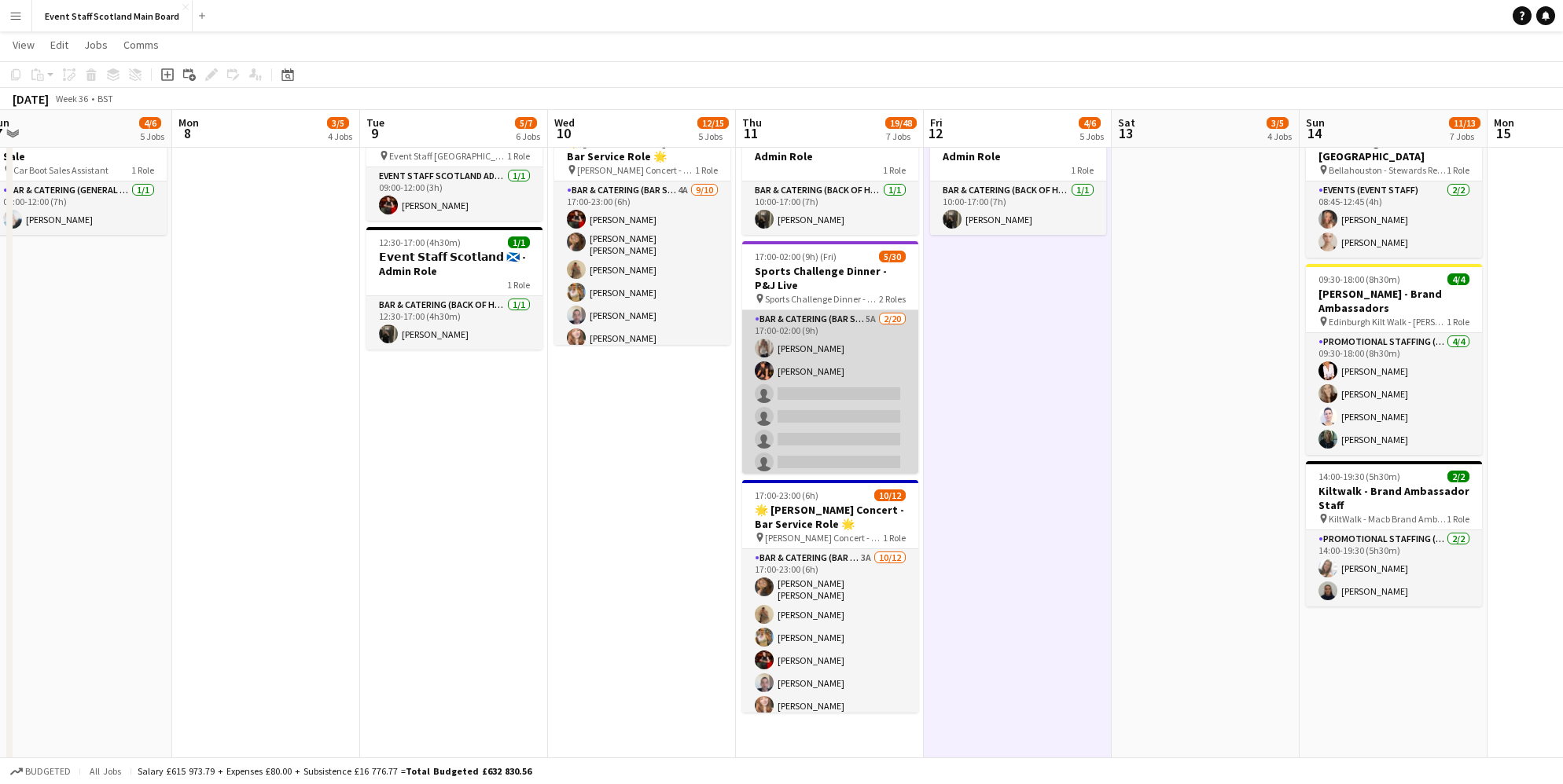
click at [853, 321] on app-card-role "Bar & Catering (Bar Staff) 5A [DATE] 17:00-02:00 (9h) [PERSON_NAME] [PERSON_NAM…" at bounding box center [830, 553] width 176 height 486
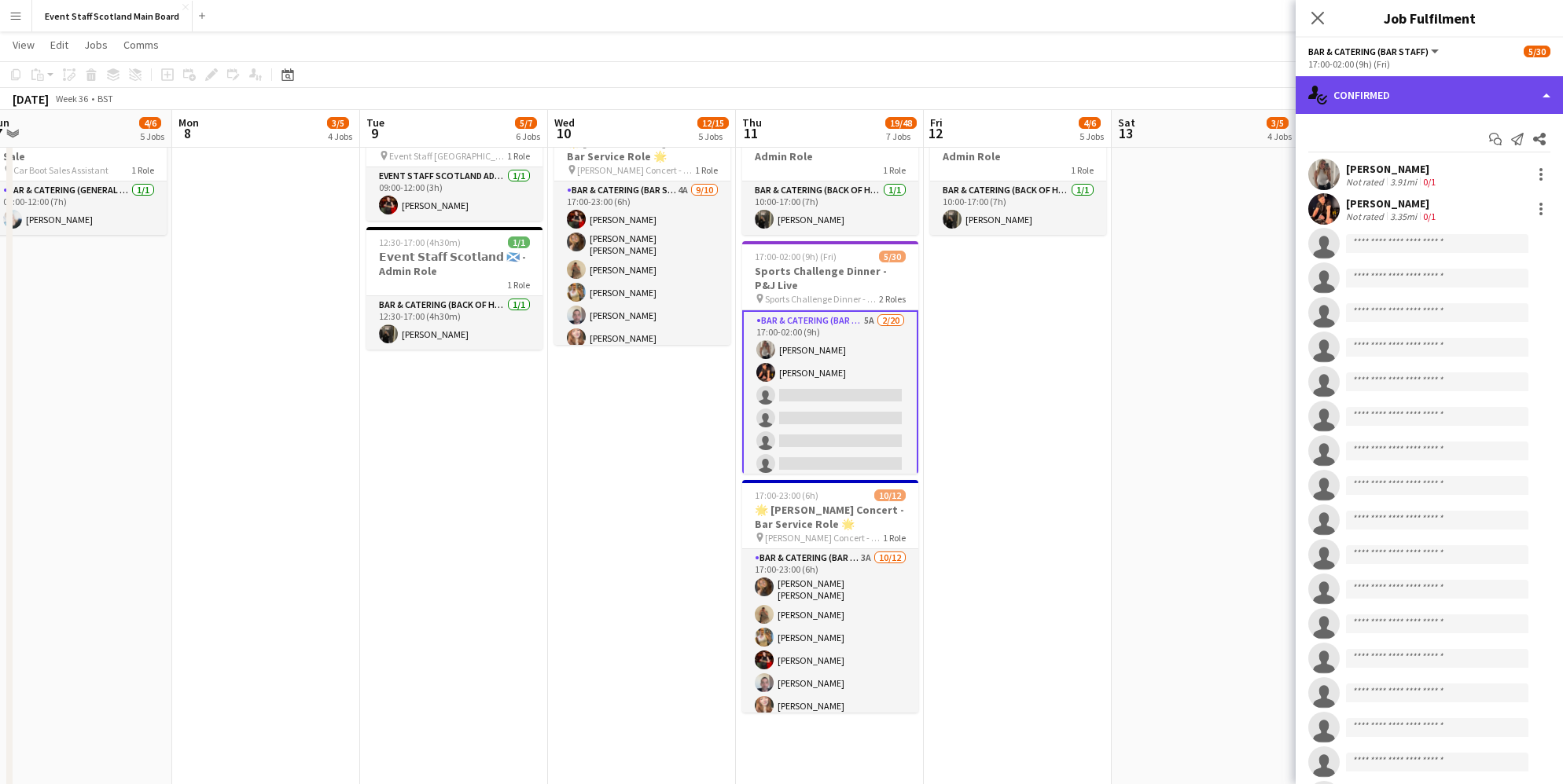
click at [1385, 94] on div "single-neutral-actions-check-2 Confirmed" at bounding box center [1429, 95] width 267 height 37
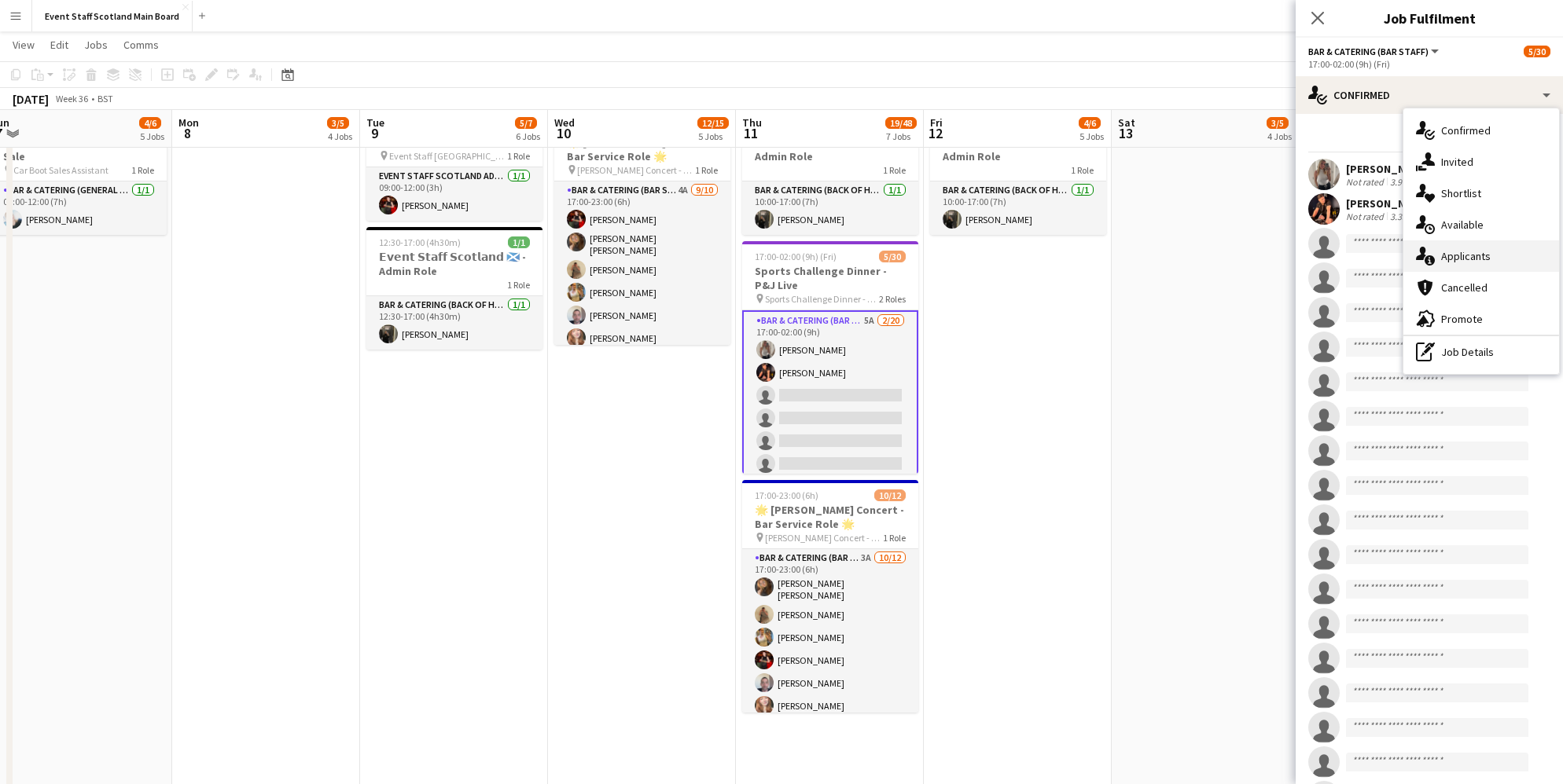
click at [1478, 257] on span "Applicants" at bounding box center [1466, 256] width 50 height 14
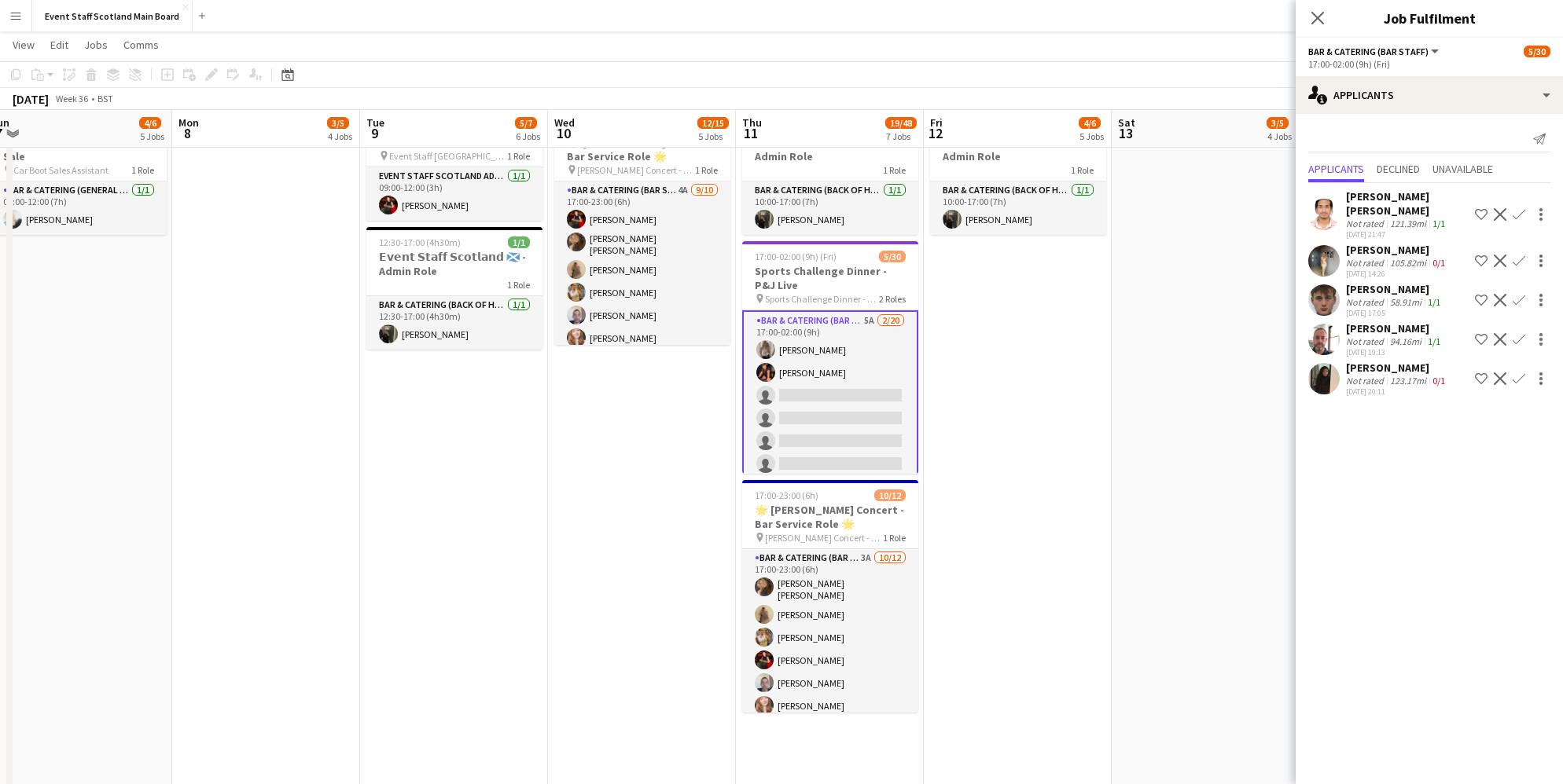
click at [1404, 298] on div "58.91mi" at bounding box center [1405, 302] width 37 height 12
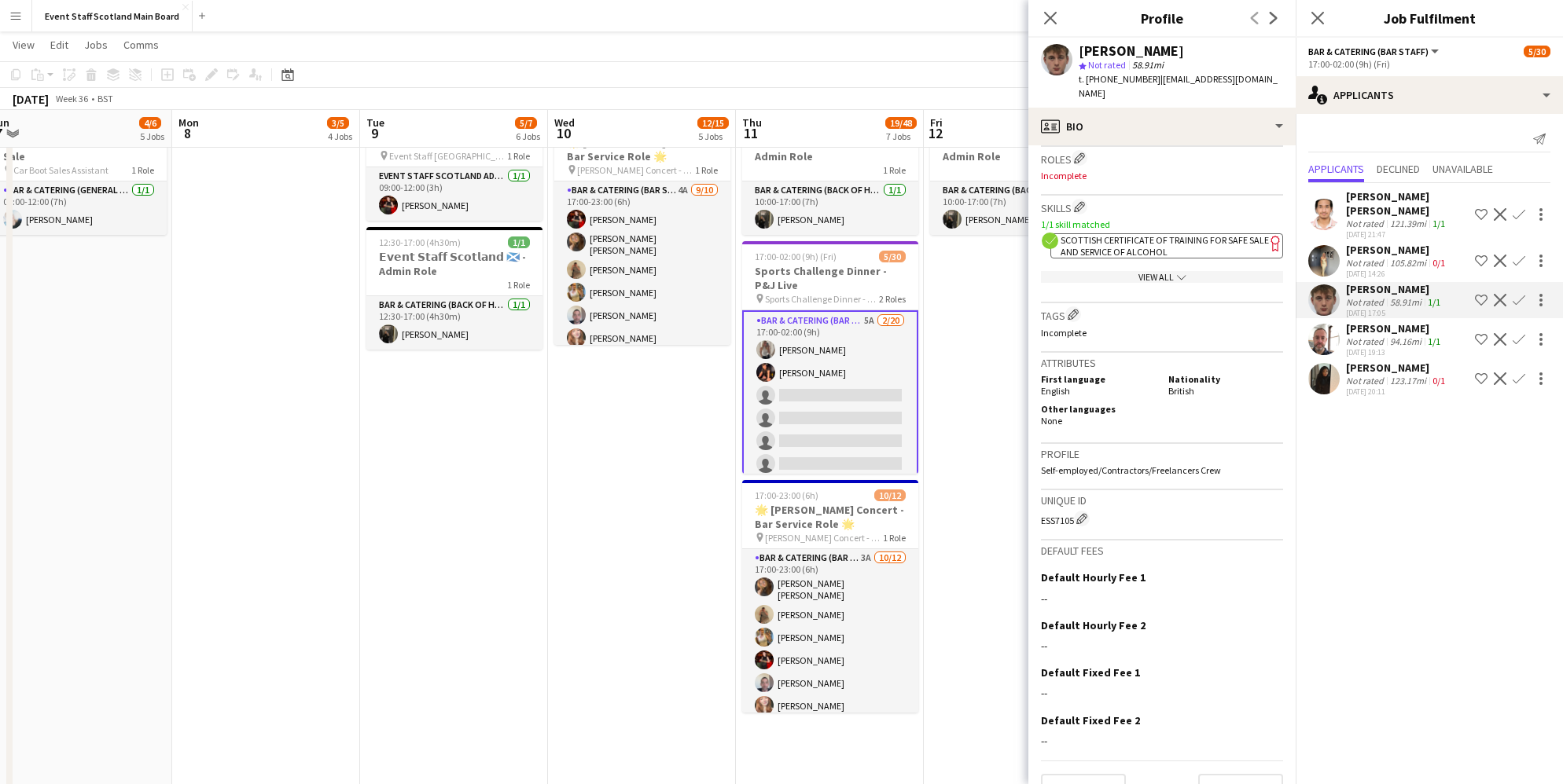
scroll to position [475, 0]
click at [1258, 777] on button "Next" at bounding box center [1240, 792] width 85 height 32
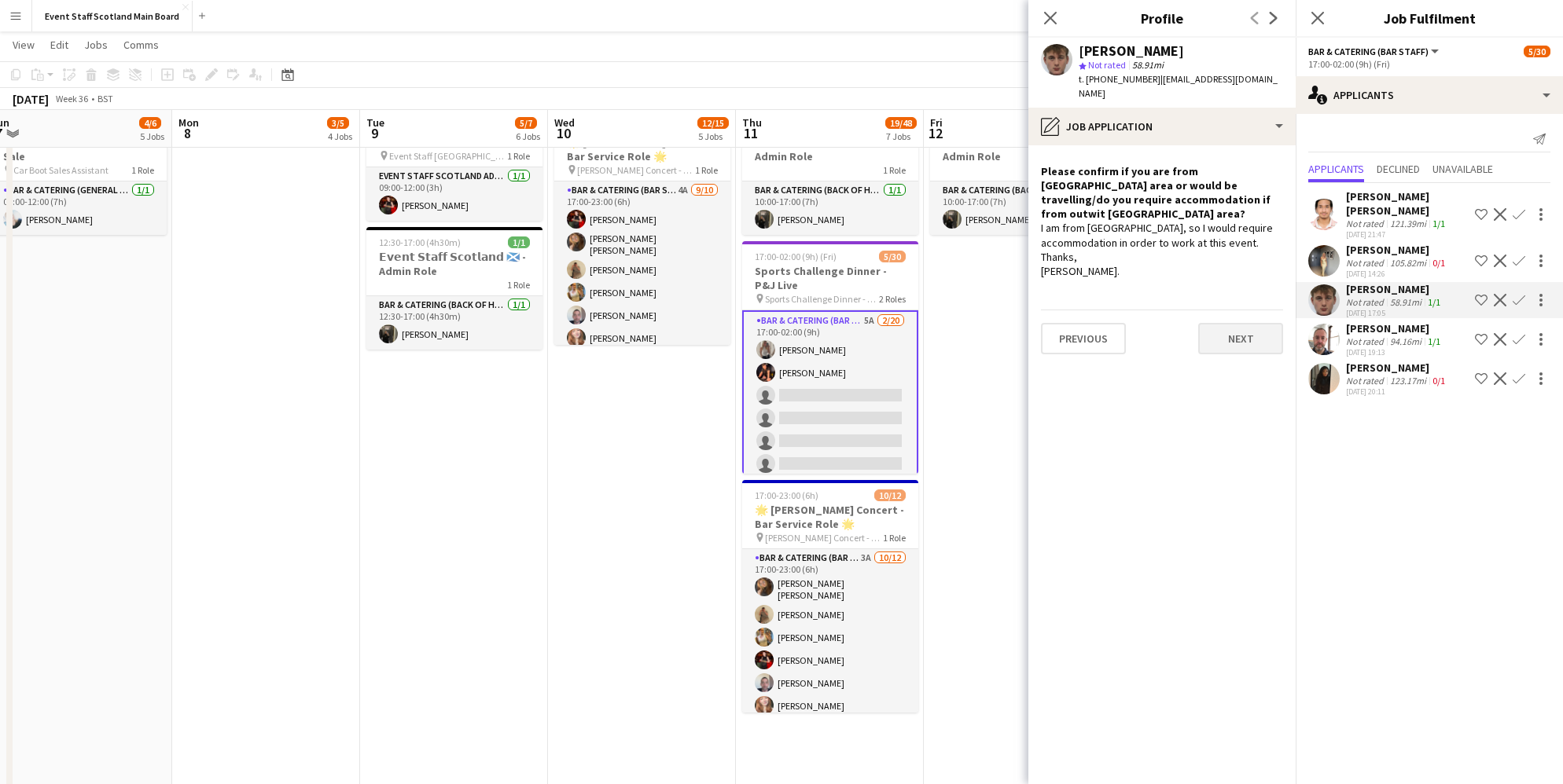
click at [1239, 323] on button "Next" at bounding box center [1240, 338] width 85 height 32
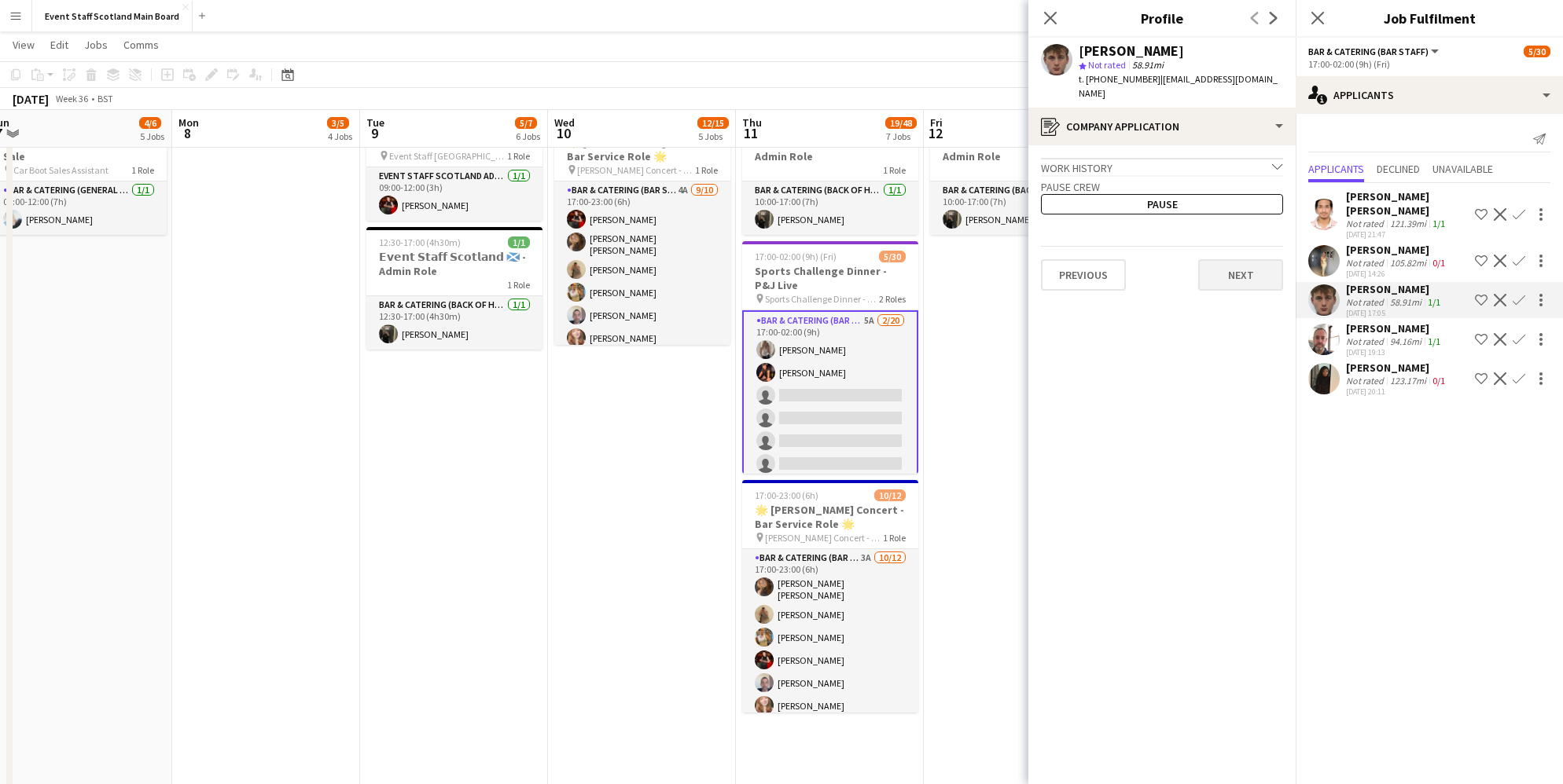
click at [1255, 261] on button "Next" at bounding box center [1240, 275] width 85 height 32
click at [1256, 250] on button "Next" at bounding box center [1240, 265] width 85 height 32
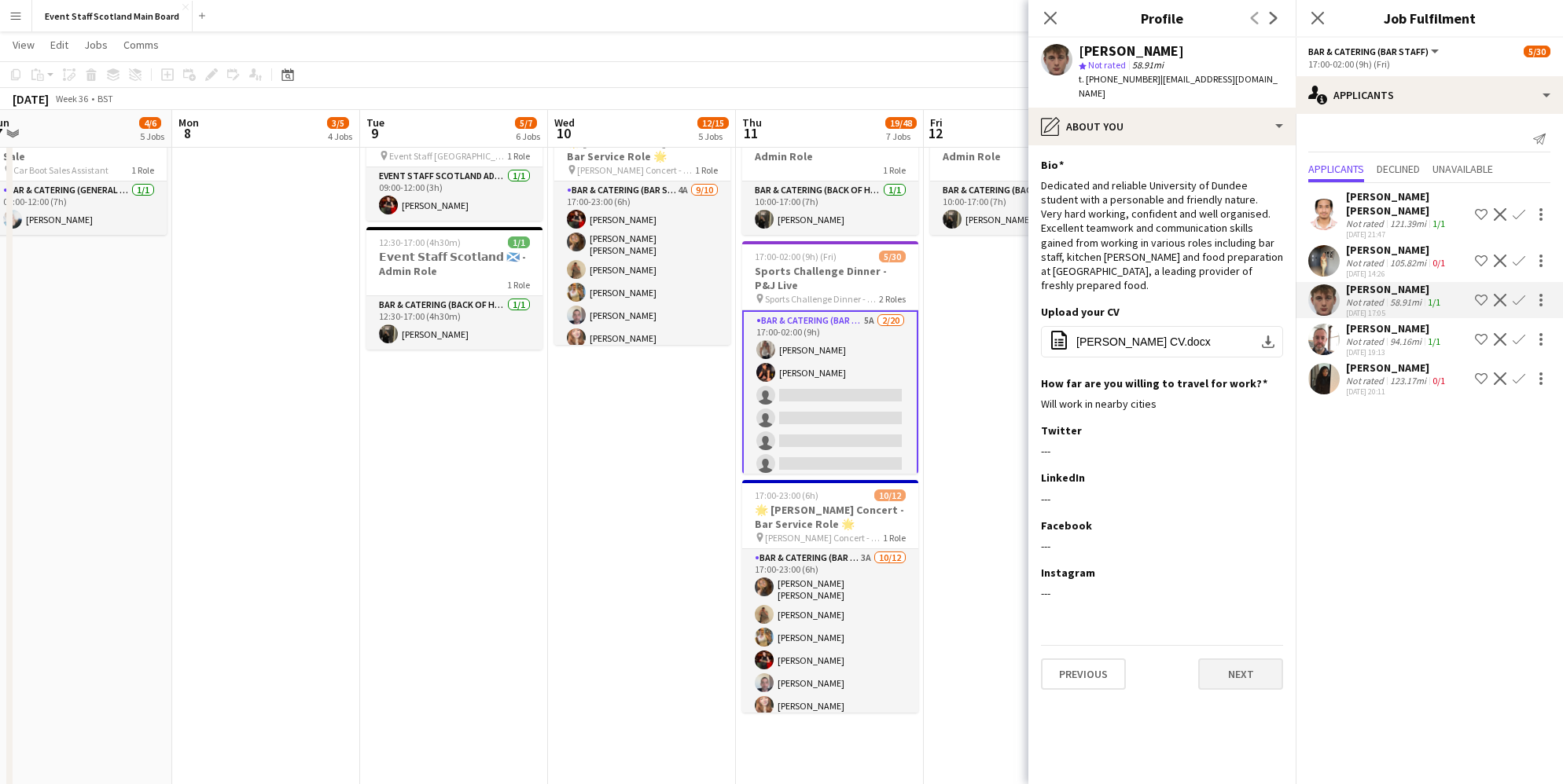
click at [1228, 659] on button "Next" at bounding box center [1240, 674] width 85 height 32
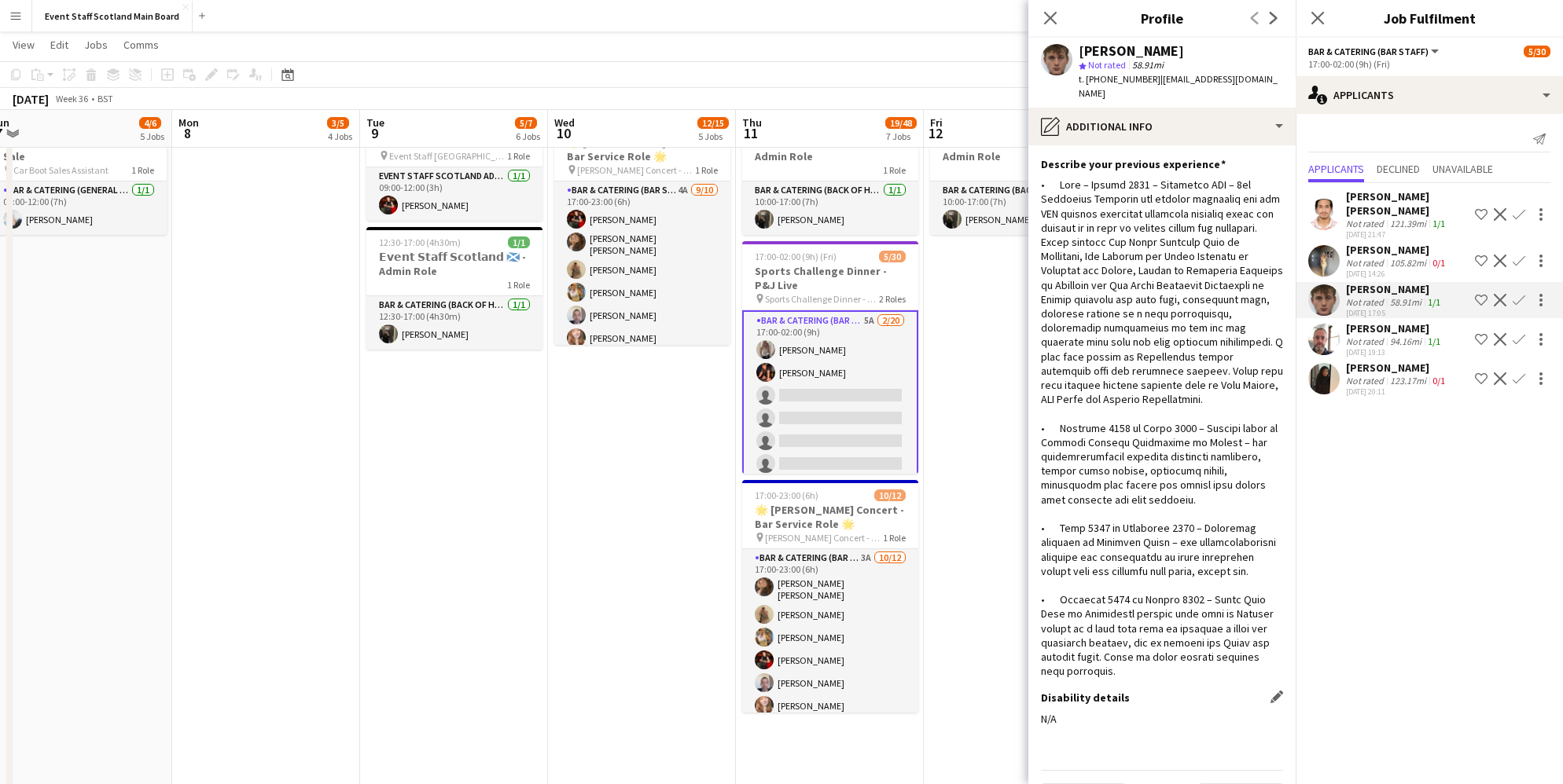
scroll to position [47, 0]
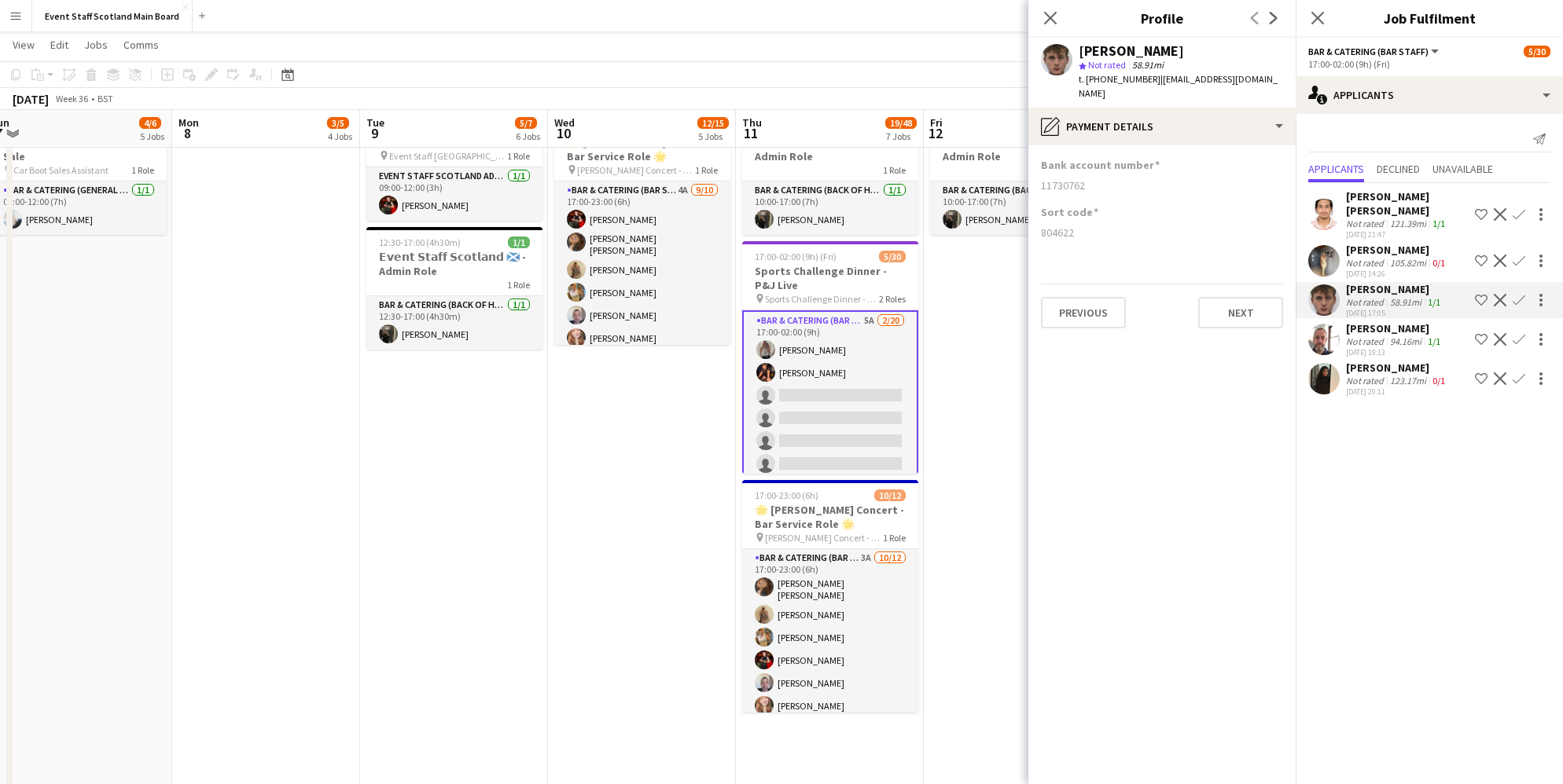
scroll to position [0, 0]
click at [1231, 297] on button "Next" at bounding box center [1240, 313] width 85 height 32
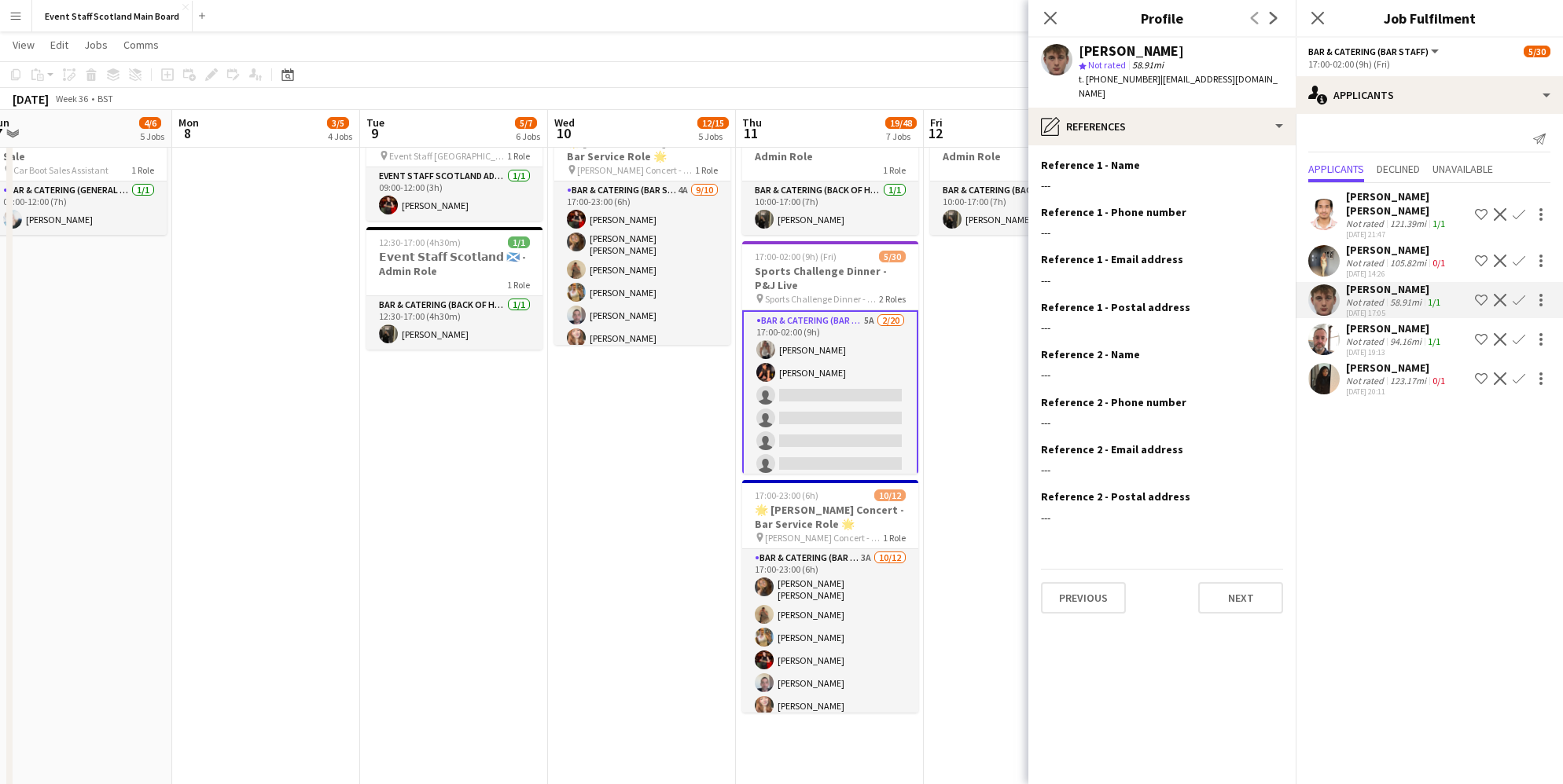
click at [1369, 323] on div "[PERSON_NAME]" at bounding box center [1394, 328] width 97 height 14
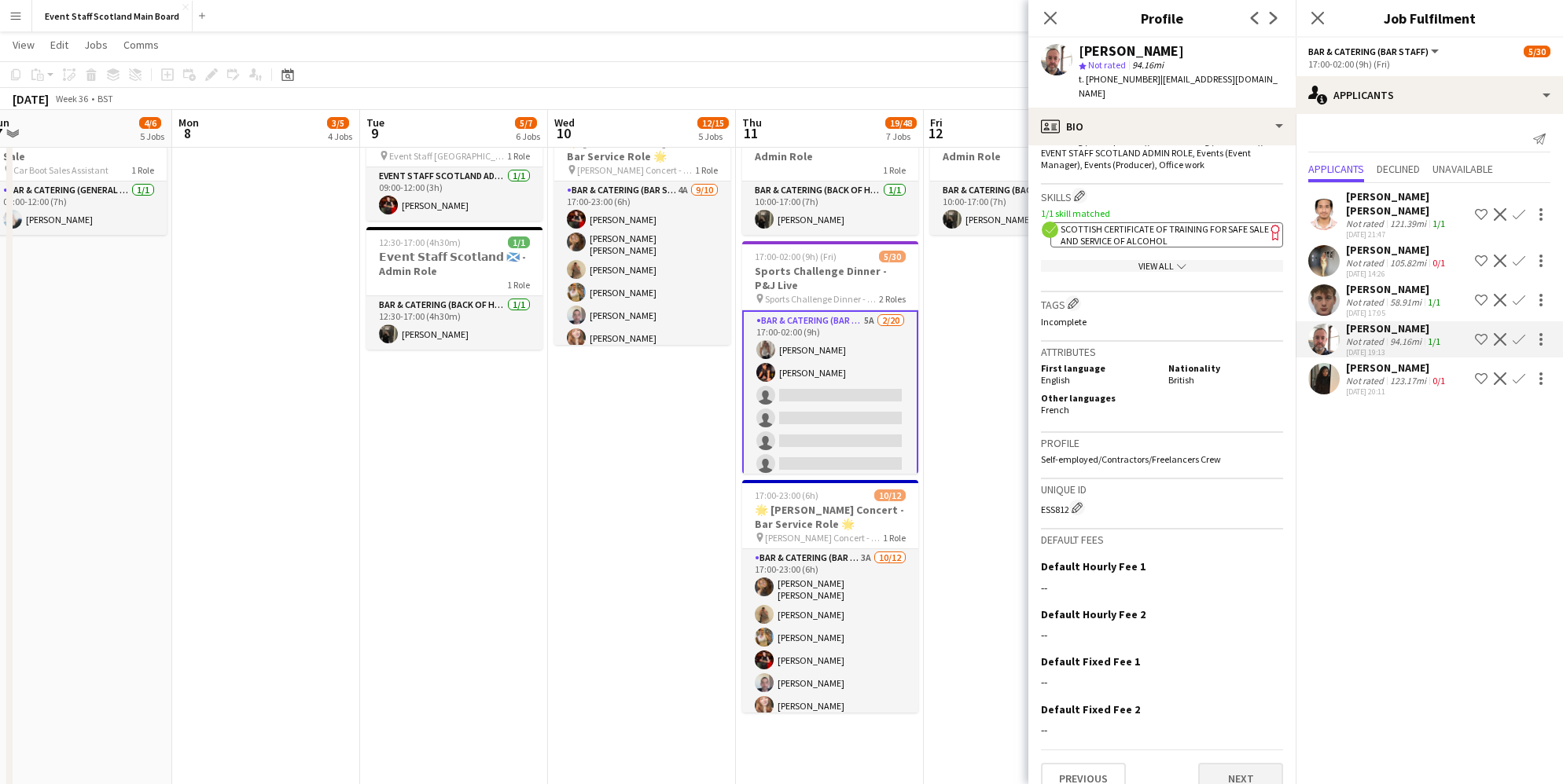
scroll to position [558, 0]
click at [1239, 765] on button "Next" at bounding box center [1240, 781] width 85 height 32
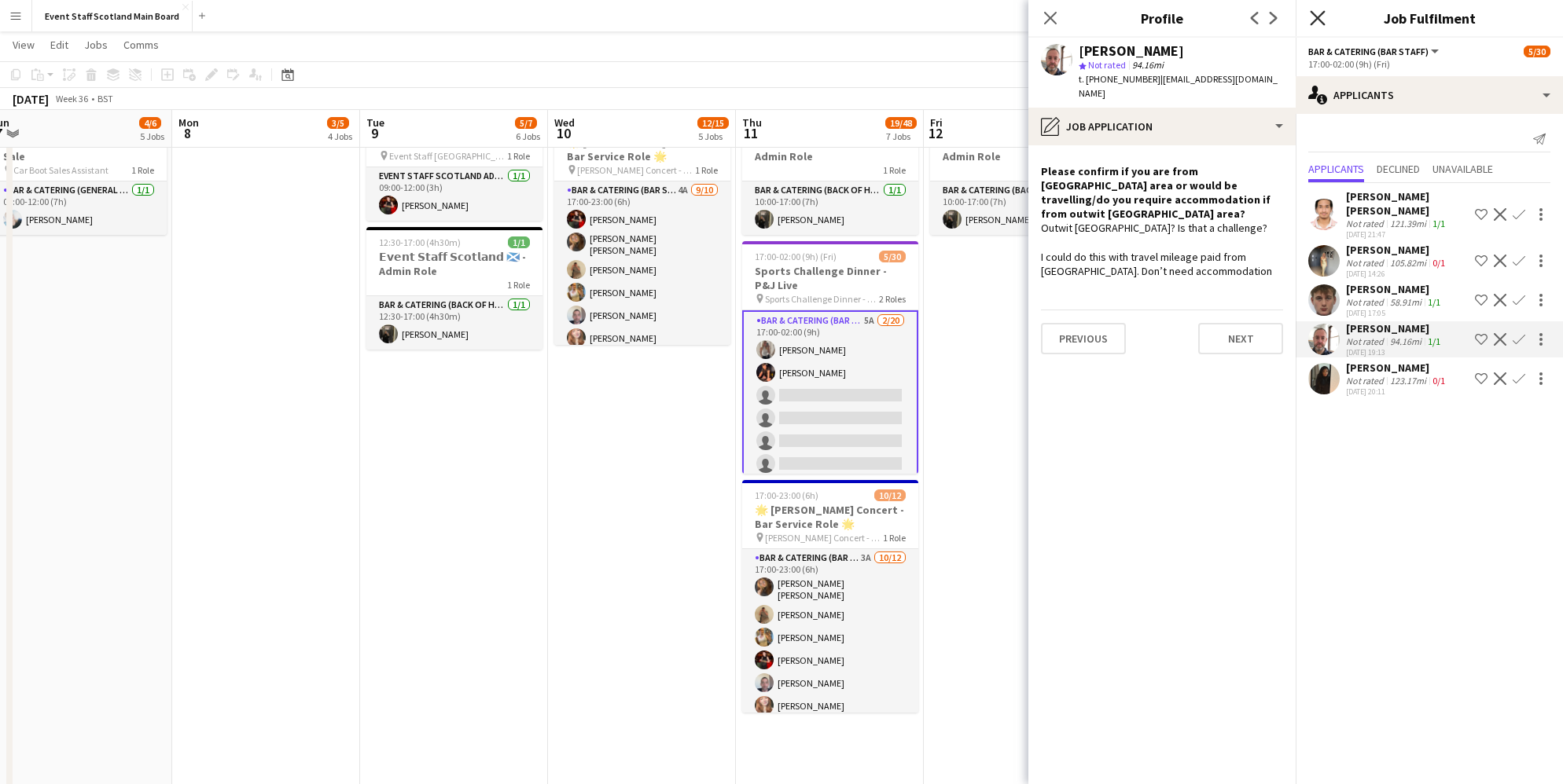
click at [1315, 20] on icon at bounding box center [1317, 17] width 15 height 15
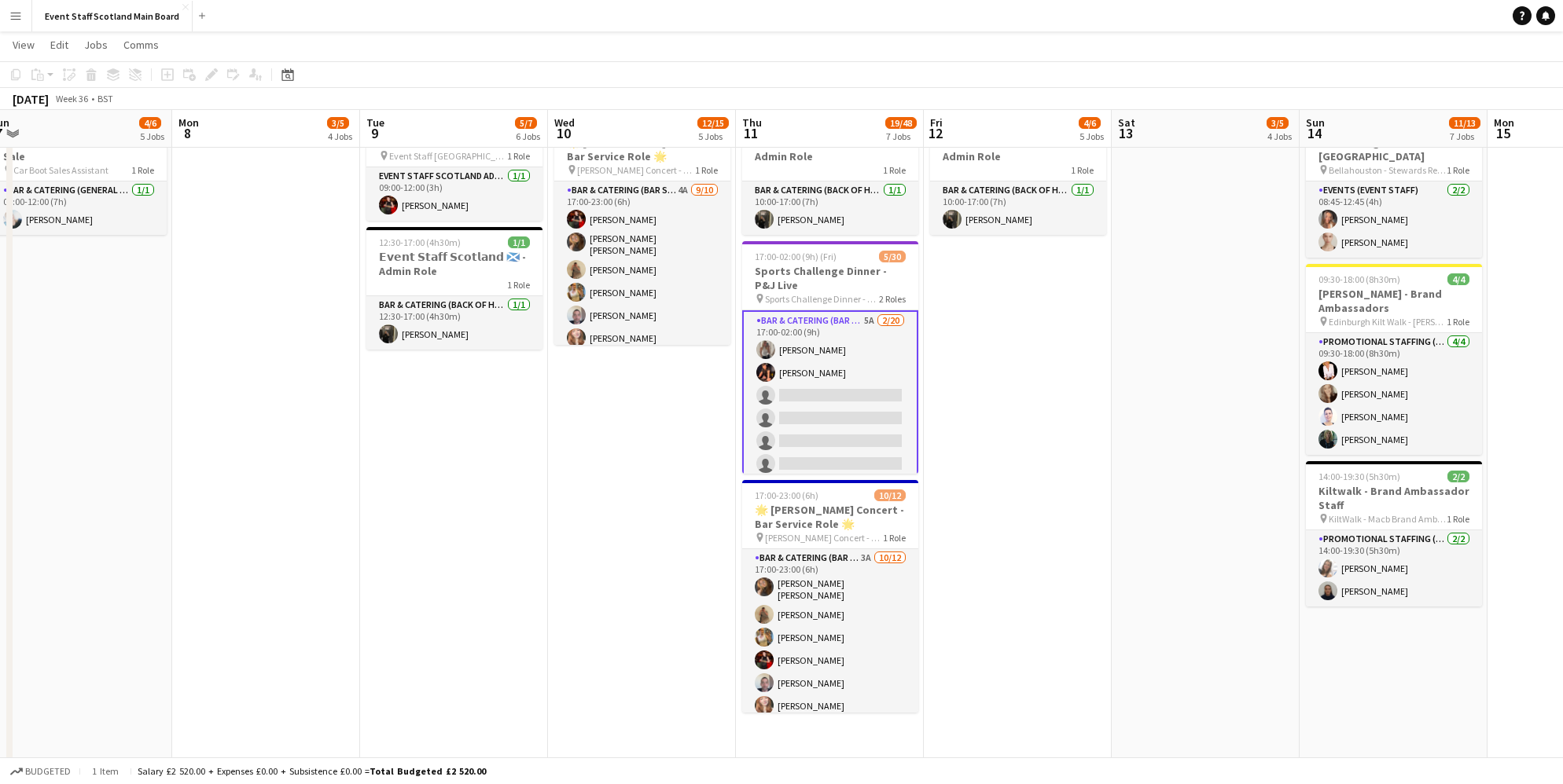
click at [1204, 334] on app-date-cell "16:00-00:30 (8h30m) (Sun) 1/1 pin [GEOGRAPHIC_DATA] - Event/FOH Staff 1 Role Ba…" at bounding box center [1205, 120] width 188 height 2306
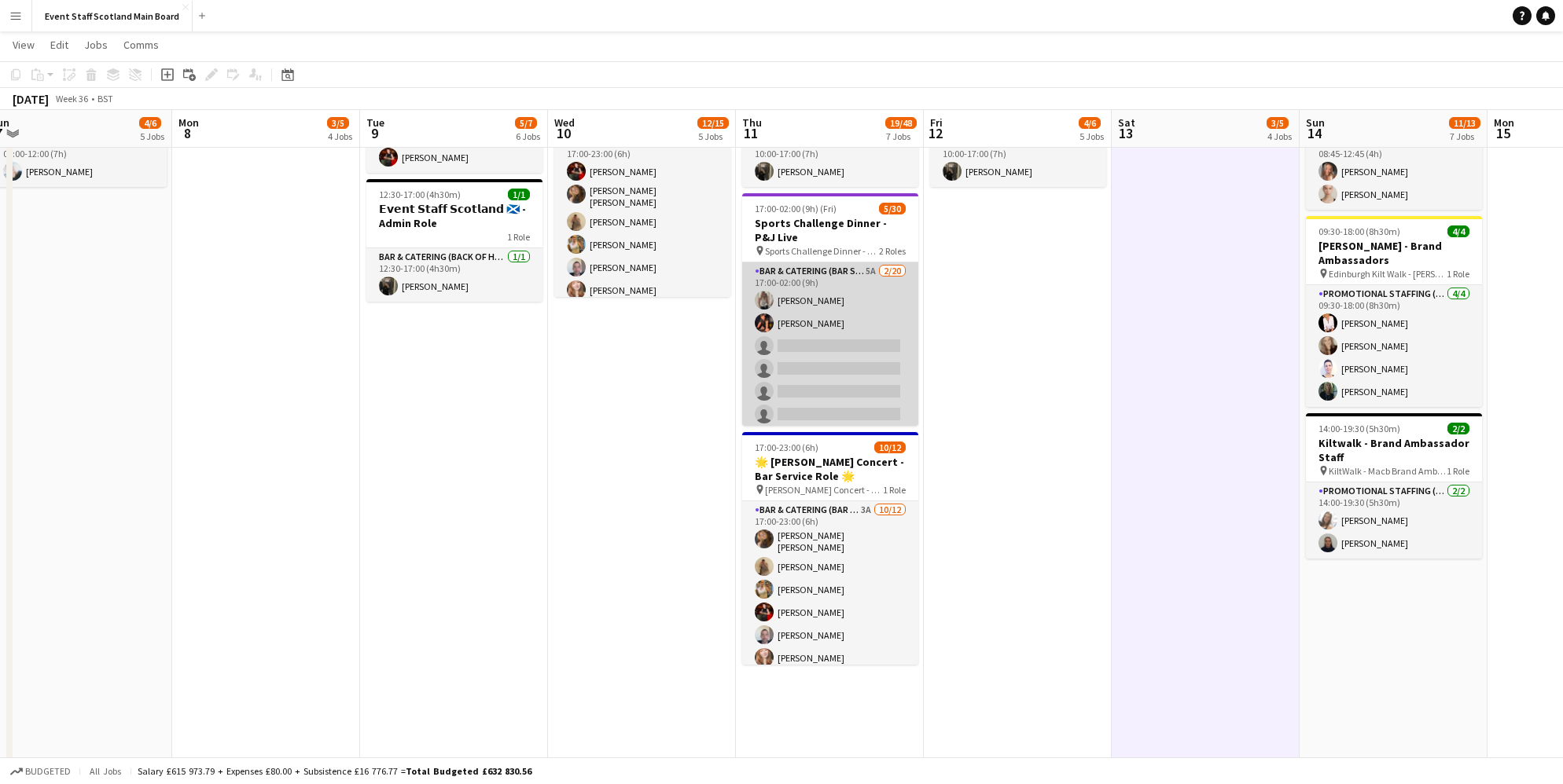
scroll to position [0, 579]
click at [834, 279] on app-card-role "Bar & Catering (Bar Staff) 5A [DATE] 17:00-02:00 (9h) [PERSON_NAME] [PERSON_NAM…" at bounding box center [831, 505] width 176 height 486
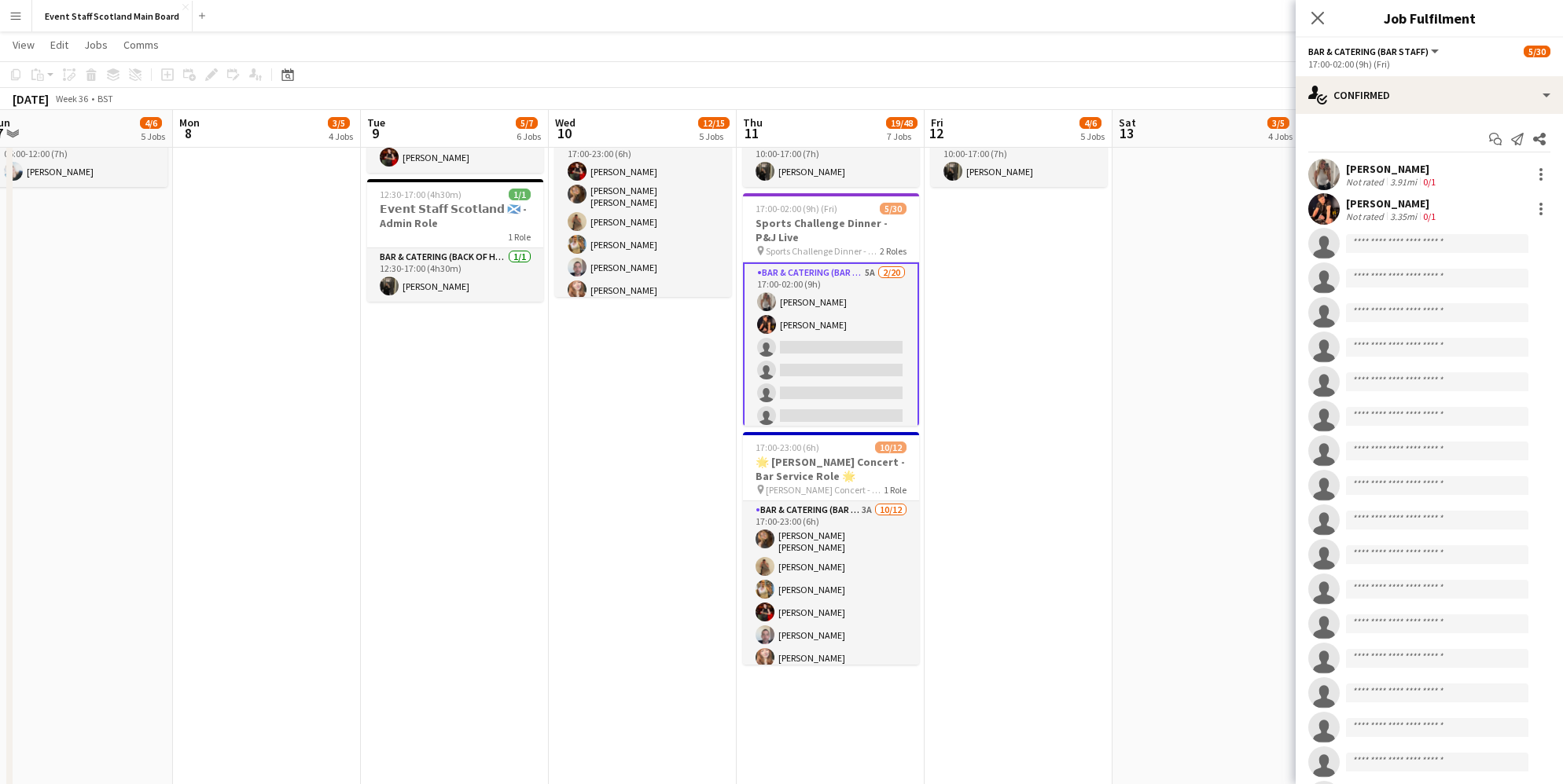
click at [1428, 114] on div "Start chat Send notification Share [PERSON_NAME] Not rated 3.91mi 0/1 [PERSON_N…" at bounding box center [1429, 503] width 267 height 779
click at [1428, 110] on div "single-neutral-actions-check-2 Confirmed" at bounding box center [1429, 95] width 267 height 37
click at [1458, 254] on span "Applicants" at bounding box center [1466, 256] width 50 height 14
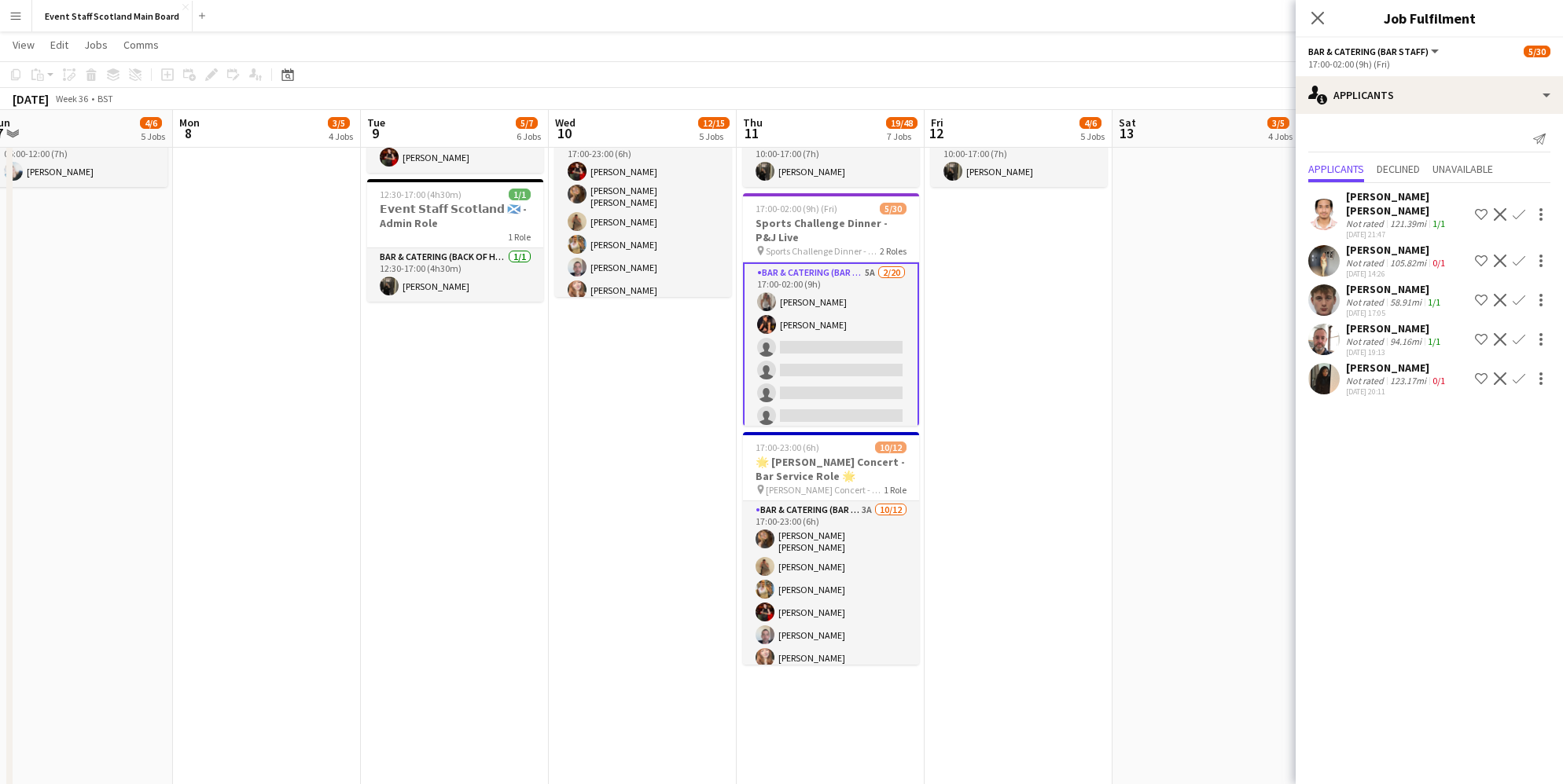
click at [1385, 375] on div "Not rated" at bounding box center [1366, 381] width 41 height 12
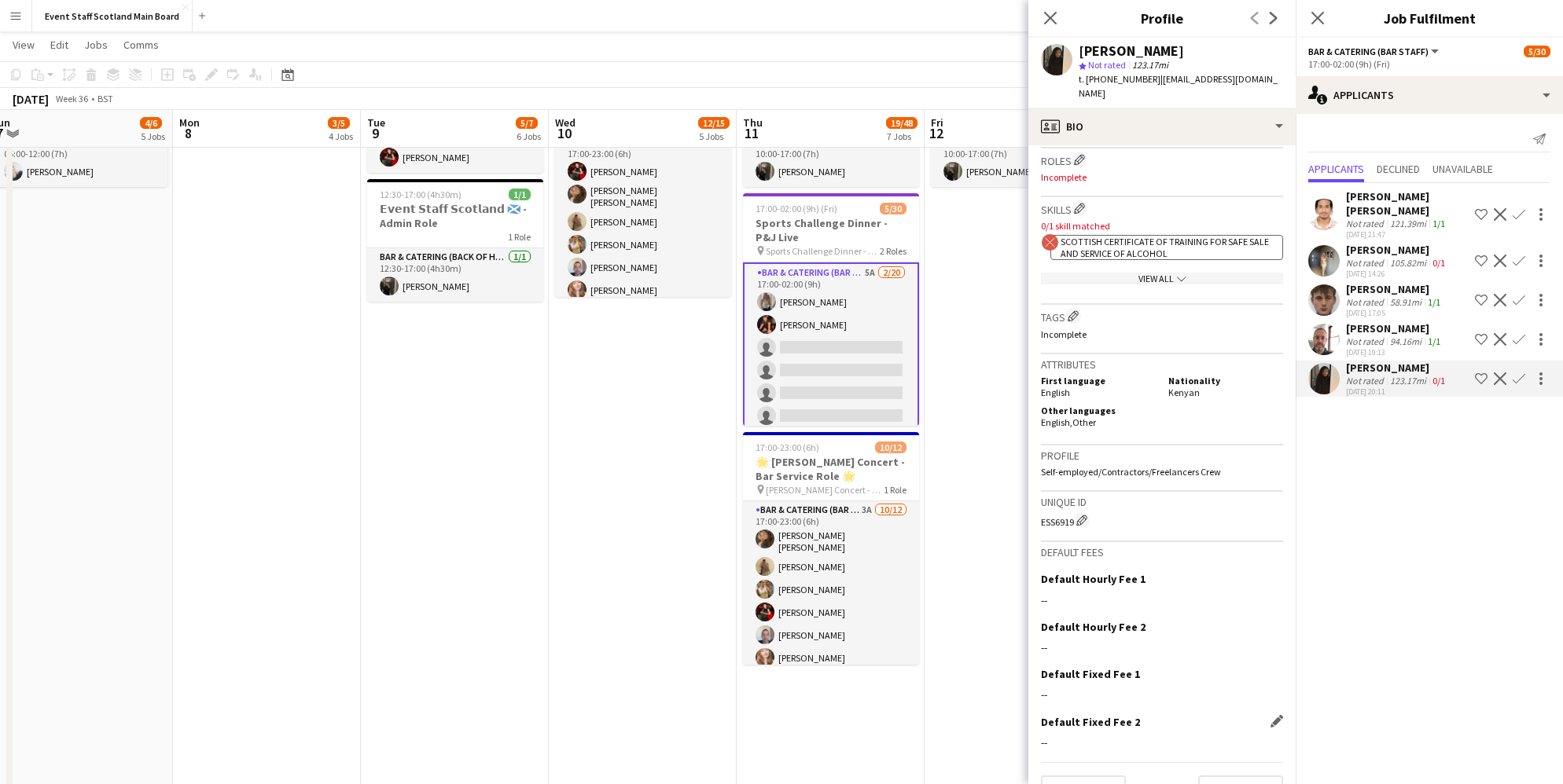
scroll to position [475, 0]
click at [1229, 777] on button "Next" at bounding box center [1240, 792] width 85 height 32
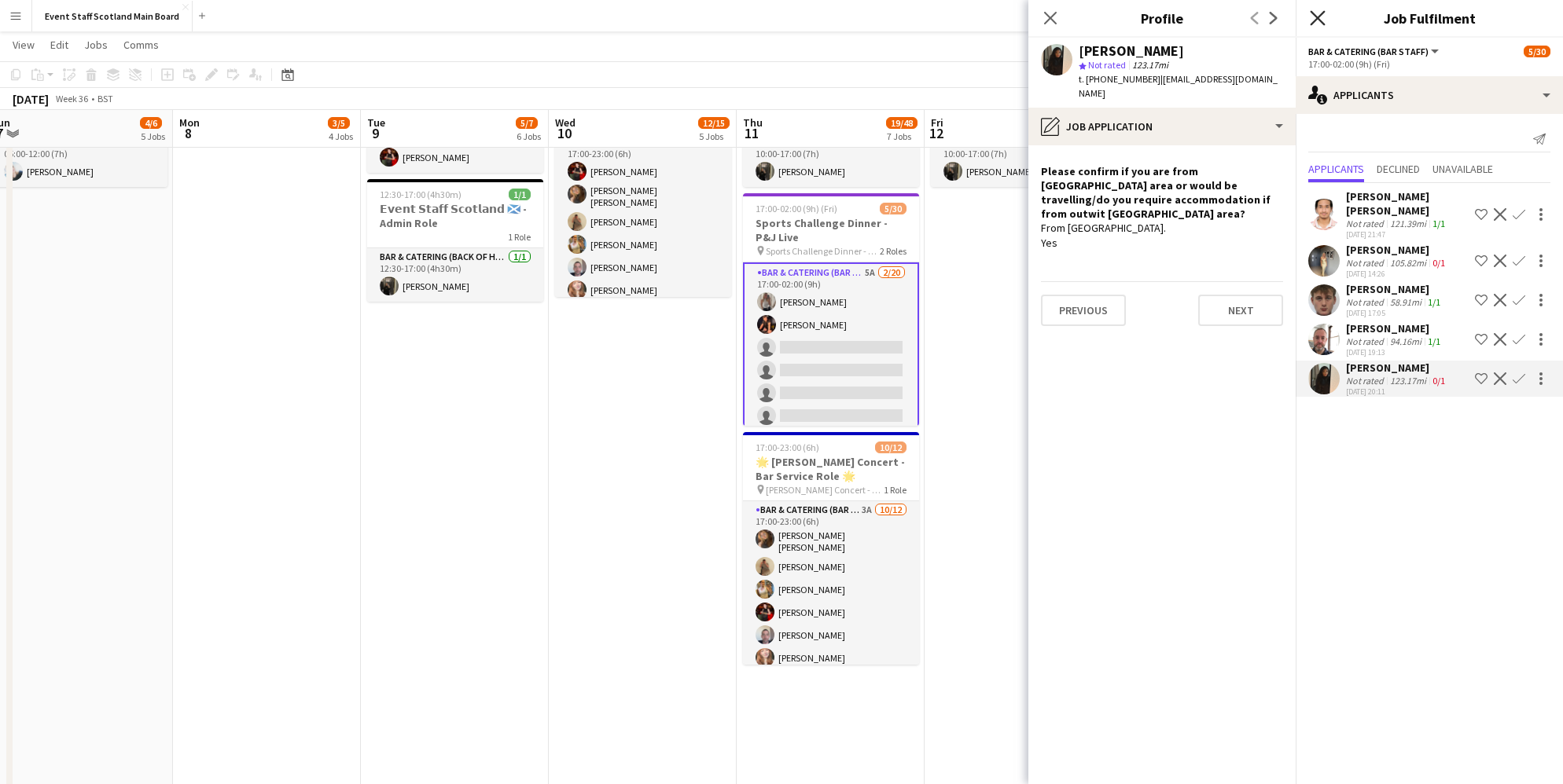
click at [1321, 21] on icon at bounding box center [1317, 17] width 15 height 15
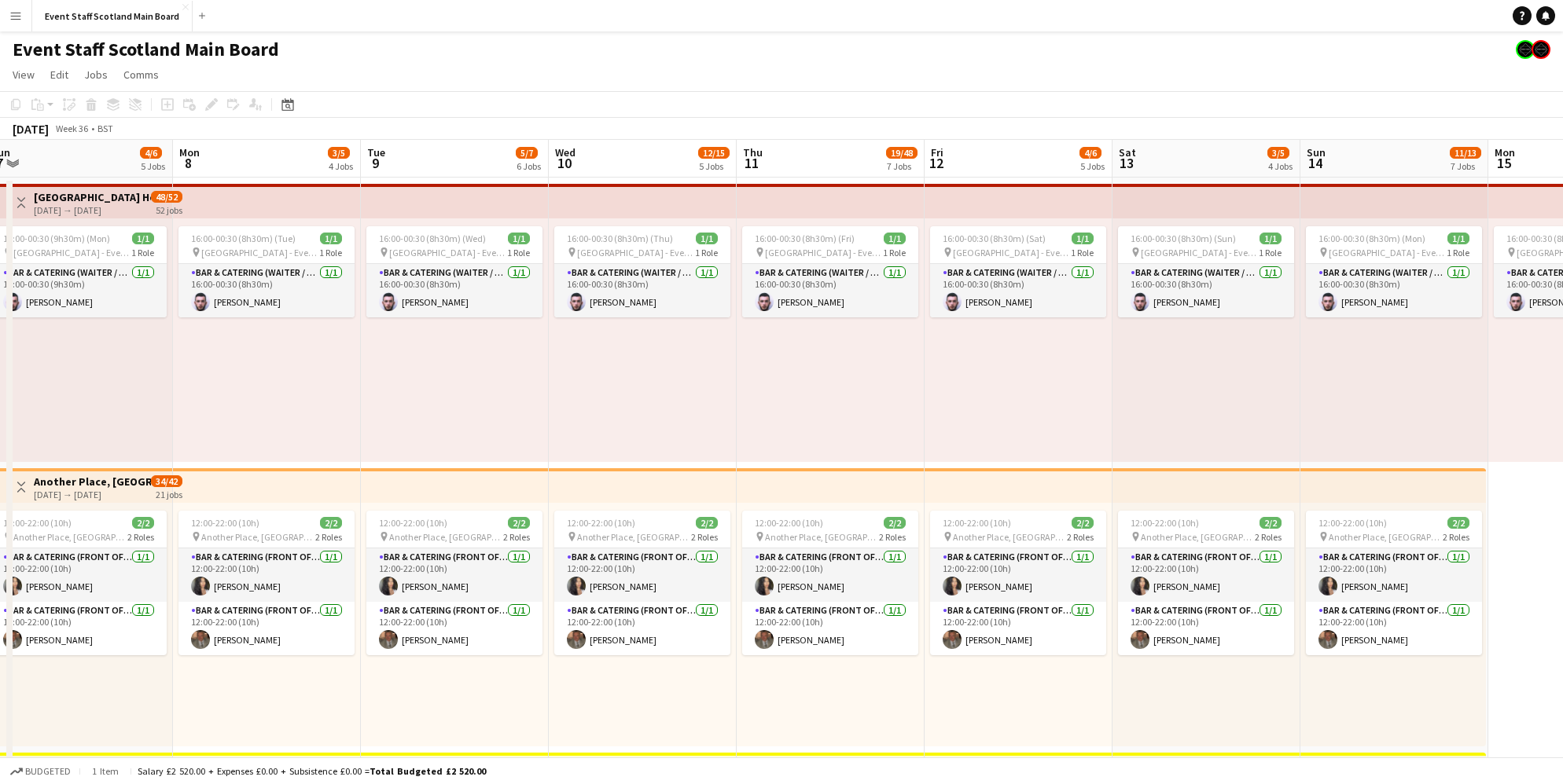
scroll to position [0, 0]
